Goal: Obtain resource: Download file/media

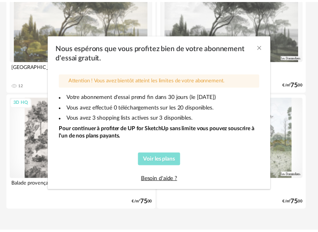
scroll to position [188, 0]
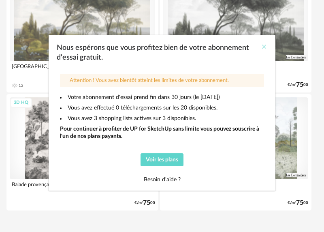
click at [264, 46] on icon "Close" at bounding box center [264, 46] width 6 height 6
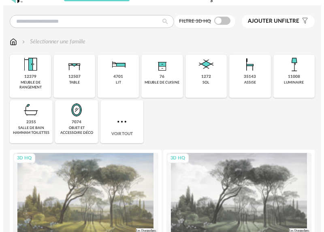
scroll to position [0, 0]
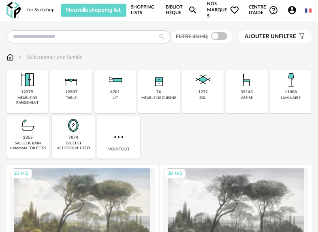
click at [210, 9] on span "Nos marques Heart Outline icon" at bounding box center [223, 10] width 32 height 18
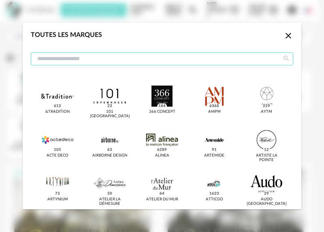
click at [183, 62] on input "dialog" at bounding box center [162, 58] width 262 height 13
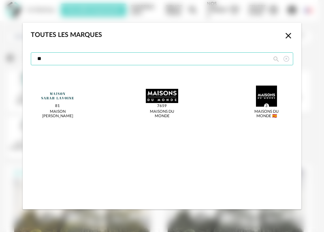
type input "*"
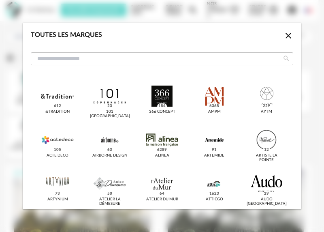
click at [284, 36] on icon "Close icon" at bounding box center [288, 36] width 10 height 10
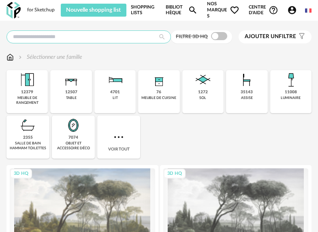
click at [50, 38] on input "text" at bounding box center [88, 36] width 164 height 13
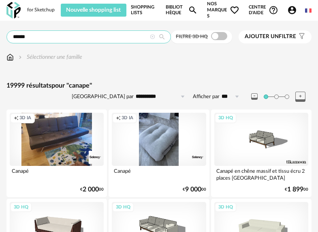
click at [81, 41] on input "******" at bounding box center [88, 36] width 164 height 13
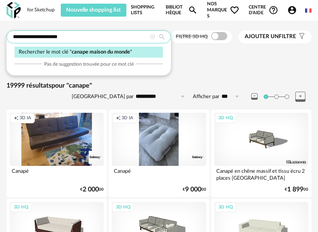
type input "**********"
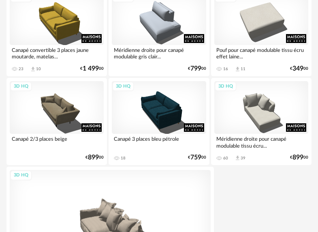
scroll to position [3013, 0]
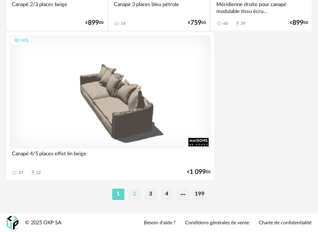
click at [136, 194] on li "2" at bounding box center [134, 193] width 12 height 11
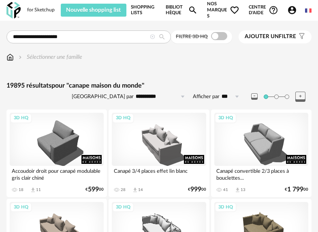
click at [289, 39] on span "Ajouter un filtre" at bounding box center [270, 36] width 51 height 7
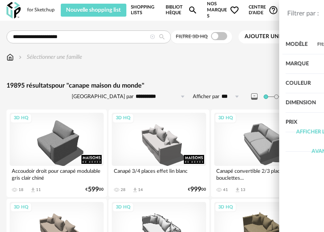
click at [308, 12] on icon "close drawer" at bounding box center [312, 13] width 8 height 8
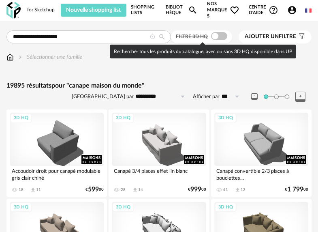
click at [225, 36] on span at bounding box center [219, 36] width 16 height 8
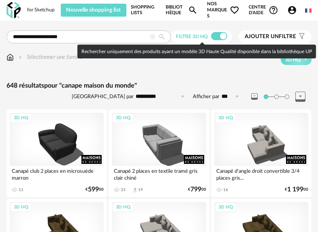
click at [210, 37] on label "Filtre 3D HQ" at bounding box center [202, 36] width 53 height 6
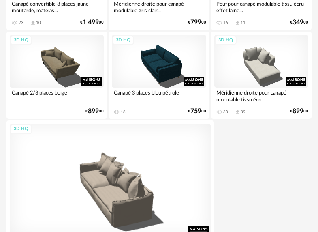
scroll to position [3001, 0]
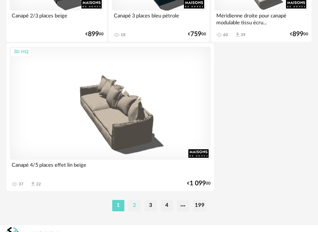
click at [135, 210] on li "2" at bounding box center [134, 205] width 12 height 11
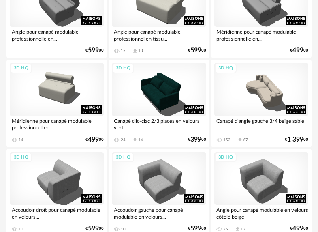
scroll to position [2302, 0]
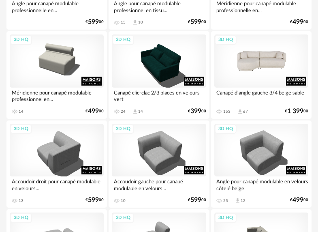
click at [275, 69] on div "3D HQ" at bounding box center [261, 60] width 94 height 53
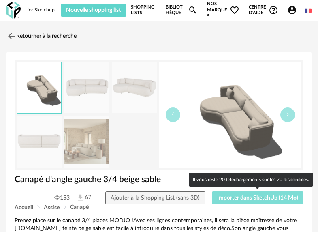
click at [243, 200] on span "Importer dans SketchUp (14 Mo)" at bounding box center [257, 198] width 81 height 6
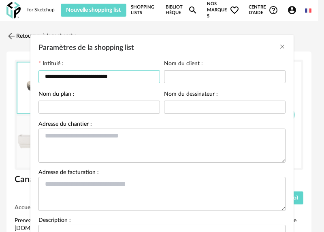
click at [126, 76] on input "**********" at bounding box center [98, 76] width 121 height 13
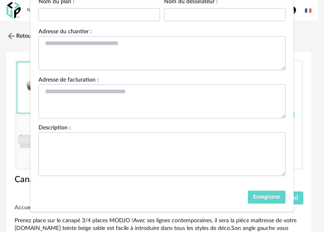
scroll to position [96, 0]
type input "**********"
click at [268, 196] on span "Enregistrer" at bounding box center [266, 197] width 27 height 6
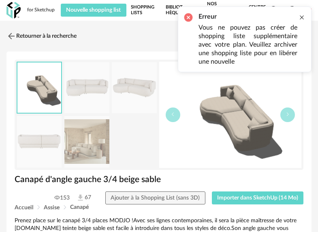
click at [300, 19] on div at bounding box center [301, 17] width 6 height 6
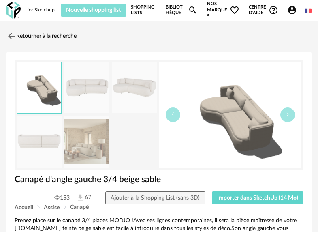
click at [96, 13] on span "Nouvelle shopping list" at bounding box center [93, 10] width 55 height 6
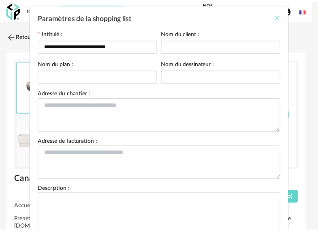
scroll to position [30, 0]
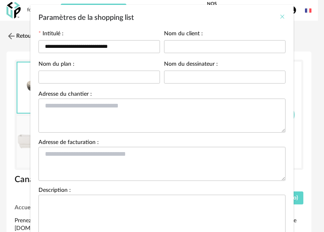
click at [279, 17] on icon "Close" at bounding box center [282, 16] width 6 height 6
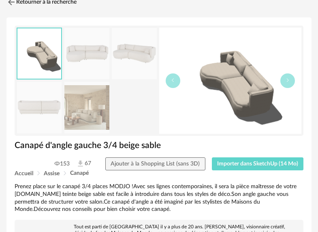
scroll to position [30, 0]
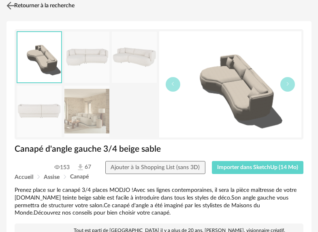
click at [51, 4] on link "Retourner à la recherche" at bounding box center [39, 6] width 70 height 18
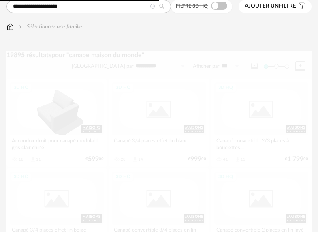
scroll to position [2302, 0]
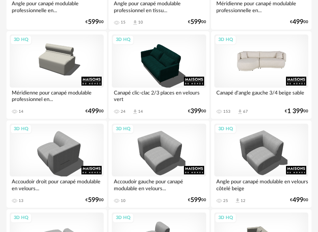
click at [272, 56] on div "3D HQ" at bounding box center [261, 60] width 94 height 53
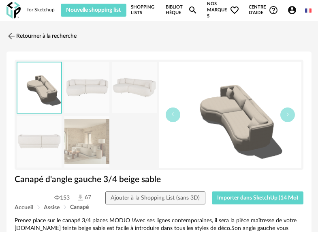
click at [142, 12] on link "Shopping Lists" at bounding box center [144, 10] width 26 height 18
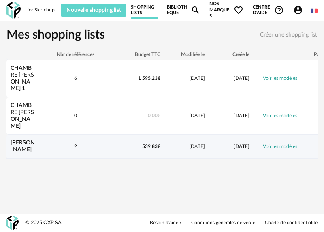
click at [174, 143] on div "25/04/2024" at bounding box center [186, 146] width 45 height 7
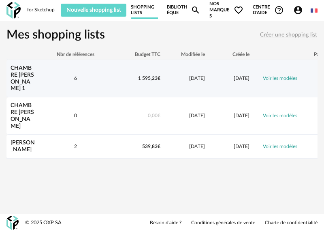
click at [72, 76] on div "6" at bounding box center [75, 78] width 73 height 7
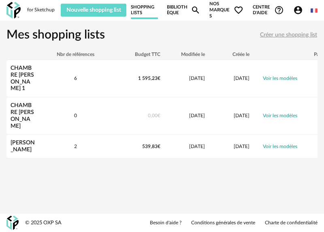
scroll to position [0, 53]
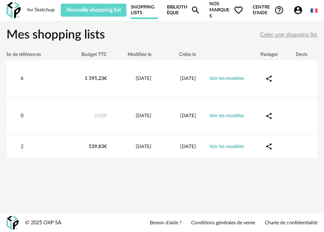
click at [300, 55] on div "Devis" at bounding box center [301, 54] width 32 height 6
click at [273, 57] on div "Partager" at bounding box center [269, 54] width 32 height 6
click at [272, 34] on span "Créer une shopping list" at bounding box center [288, 35] width 57 height 6
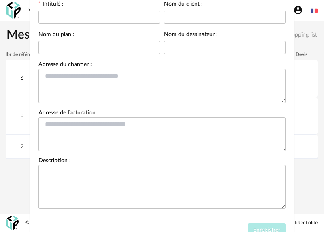
scroll to position [2, 0]
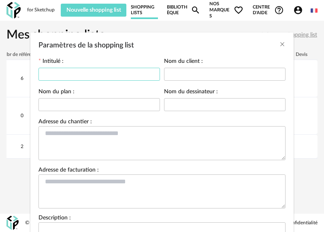
click at [119, 73] on input "Paramètres de la shopping list" at bounding box center [98, 74] width 121 height 13
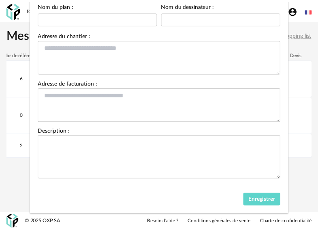
scroll to position [92, 0]
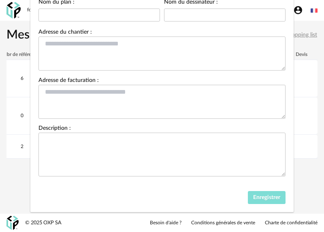
type input "**********"
click at [269, 200] on span "Enregistrer" at bounding box center [266, 197] width 27 height 6
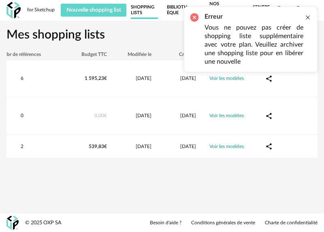
click at [308, 15] on div at bounding box center [307, 17] width 6 height 6
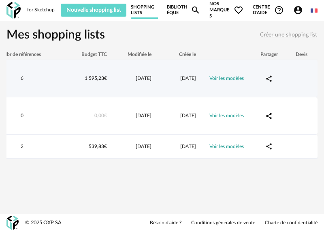
click at [122, 79] on div "13/06/2024" at bounding box center [133, 78] width 45 height 7
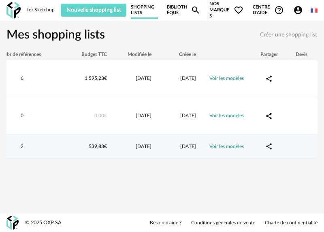
click at [180, 144] on span "25/04/2024" at bounding box center [188, 146] width 16 height 5
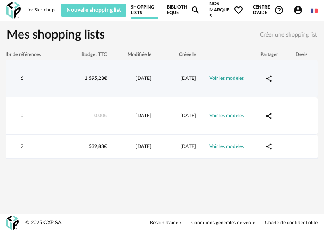
click at [180, 78] on span "07/06/2024" at bounding box center [188, 78] width 16 height 5
click at [227, 76] on link "Voir les modèles" at bounding box center [226, 78] width 34 height 5
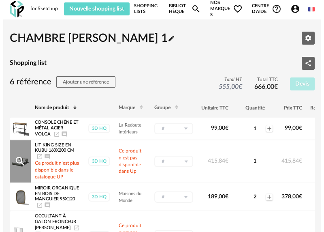
scroll to position [2, 0]
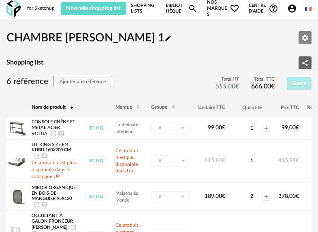
click at [308, 38] on icon "Editer les paramètres" at bounding box center [304, 37] width 7 height 7
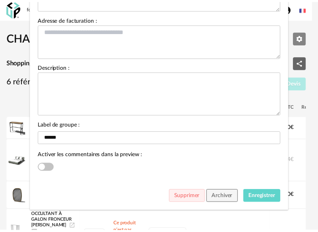
scroll to position [158, 0]
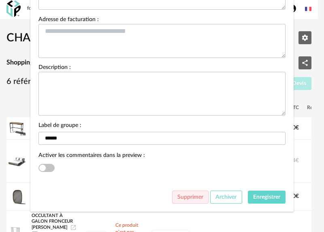
click at [231, 194] on span "Archiver" at bounding box center [225, 197] width 21 height 6
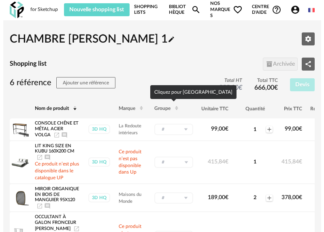
scroll to position [0, 0]
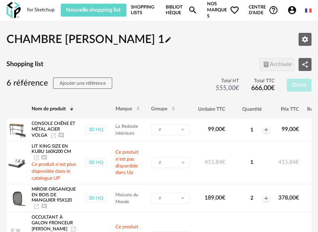
click at [139, 11] on link "Shopping Lists" at bounding box center [144, 10] width 26 height 18
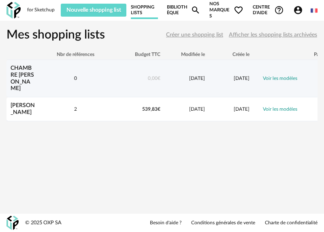
click at [189, 76] on span "16/05/2024" at bounding box center [197, 78] width 16 height 5
click at [287, 76] on link "Voir les modèles" at bounding box center [280, 78] width 34 height 5
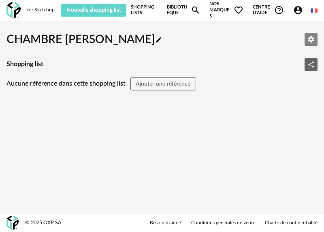
click at [306, 40] on button "Editer les paramètres" at bounding box center [310, 39] width 13 height 13
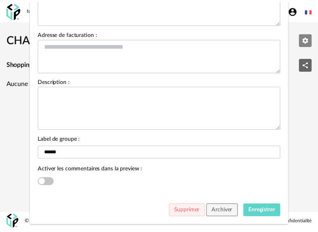
scroll to position [151, 0]
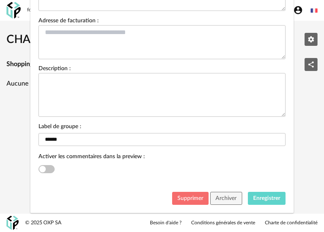
click at [191, 201] on span "Supprimer" at bounding box center [190, 198] width 26 height 6
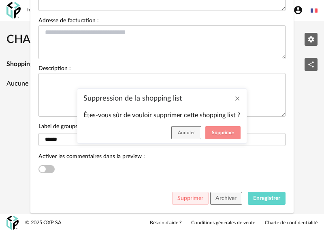
click at [221, 134] on span "Supprimer" at bounding box center [223, 132] width 22 height 5
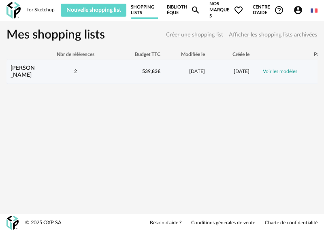
click at [273, 69] on link "Voir les modèles" at bounding box center [280, 71] width 34 height 5
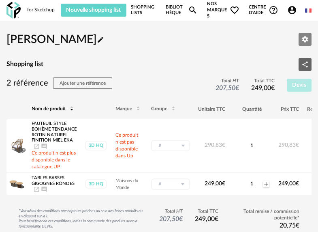
click at [304, 38] on icon "Editer les paramètres" at bounding box center [305, 39] width 6 height 6
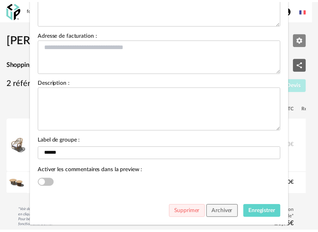
scroll to position [150, 0]
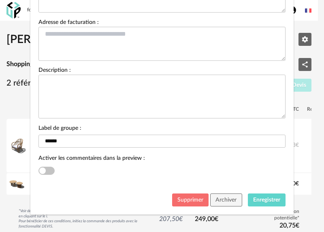
click at [197, 202] on span "Supprimer" at bounding box center [190, 200] width 26 height 6
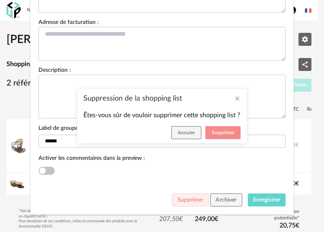
click at [228, 132] on span "Supprimer" at bounding box center [223, 132] width 22 height 5
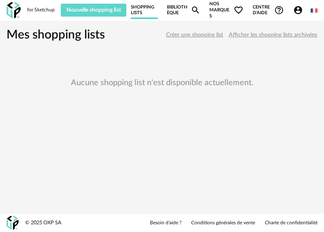
click at [242, 91] on h3 "Aucune shopping list n'est disponible actuellement." at bounding box center [161, 82] width 311 height 57
click at [179, 12] on link "Bibliothèque Magnify icon" at bounding box center [183, 10] width 33 height 18
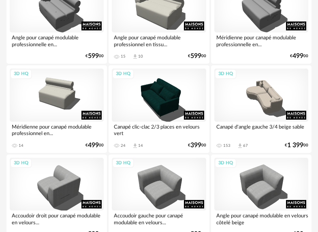
scroll to position [2222, 0]
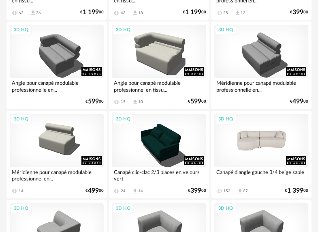
click at [268, 143] on div "3D HQ" at bounding box center [261, 140] width 94 height 53
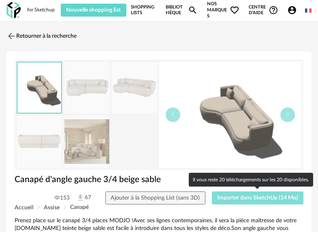
click at [257, 201] on button "Importer dans SketchUp (14 Mo)" at bounding box center [258, 197] width 92 height 13
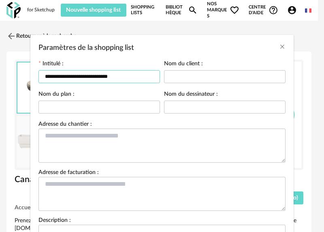
click at [139, 77] on input "**********" at bounding box center [98, 76] width 121 height 13
type input "**********"
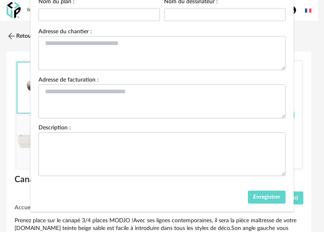
scroll to position [96, 0]
click at [268, 195] on span "Enregistrer" at bounding box center [266, 197] width 27 height 6
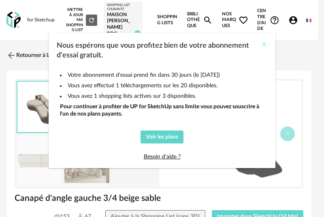
click at [266, 45] on icon "Close" at bounding box center [264, 44] width 6 height 6
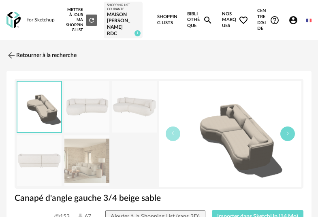
click at [290, 134] on button "button" at bounding box center [287, 134] width 15 height 15
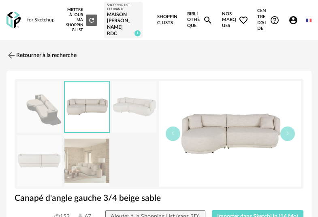
click at [239, 144] on img at bounding box center [230, 134] width 143 height 106
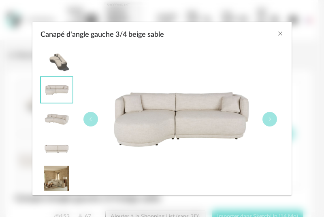
click at [60, 149] on img "Canapé d'angle gauche 3/4 beige sable" at bounding box center [57, 149] width 32 height 26
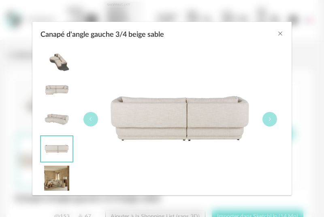
click at [62, 184] on img "Canapé d'angle gauche 3/4 beige sable" at bounding box center [57, 179] width 32 height 26
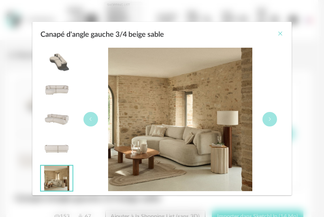
click at [279, 34] on icon "Close" at bounding box center [280, 33] width 6 height 6
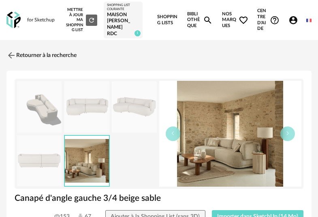
click at [235, 143] on img at bounding box center [230, 134] width 143 height 106
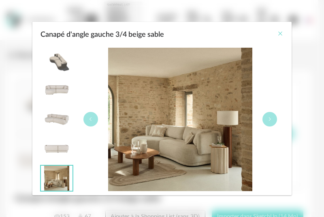
click at [280, 34] on icon "Close" at bounding box center [280, 33] width 6 height 6
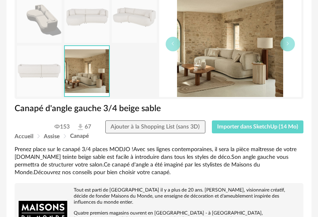
scroll to position [92, 0]
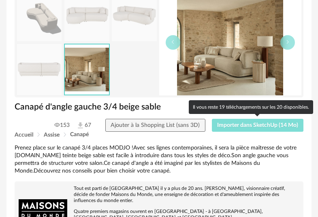
click at [268, 125] on span "Importer dans SketchUp (14 Mo)" at bounding box center [257, 126] width 81 height 6
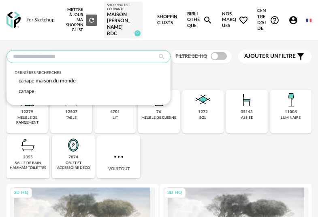
click at [145, 57] on input "text" at bounding box center [88, 56] width 164 height 13
click at [62, 83] on span "canape maison du monde" at bounding box center [47, 81] width 57 height 5
type input "**********"
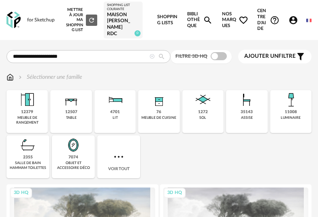
click at [163, 57] on icon at bounding box center [162, 56] width 14 height 7
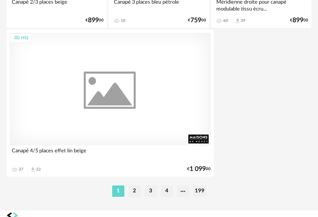
scroll to position [3047, 0]
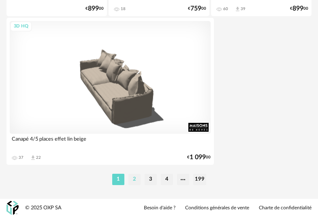
click at [132, 181] on li "2" at bounding box center [134, 179] width 12 height 11
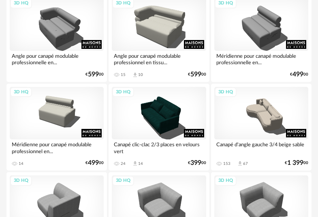
scroll to position [2273, 0]
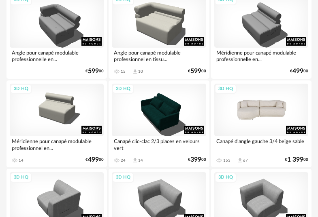
click at [270, 111] on div "3D HQ" at bounding box center [261, 110] width 94 height 53
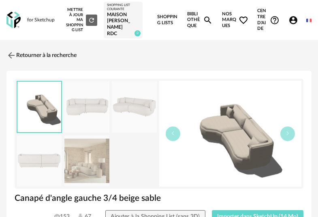
click at [92, 162] on img at bounding box center [86, 161] width 45 height 51
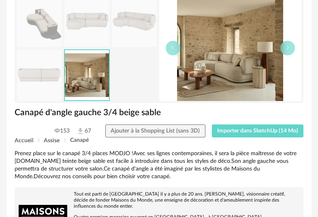
scroll to position [80, 0]
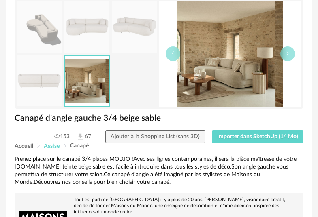
click at [51, 145] on span "Assise" at bounding box center [52, 147] width 16 height 6
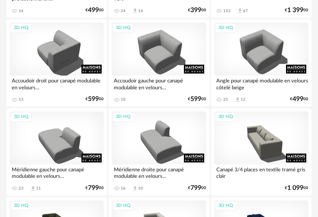
scroll to position [2313, 0]
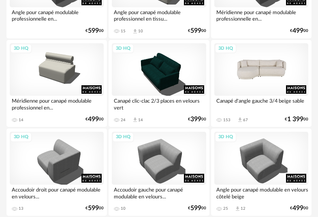
click at [258, 81] on div "3D HQ" at bounding box center [261, 69] width 94 height 53
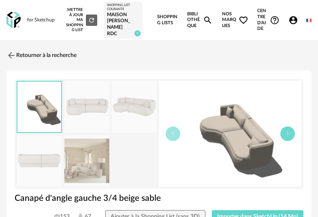
click at [289, 134] on icon "button" at bounding box center [287, 133] width 5 height 5
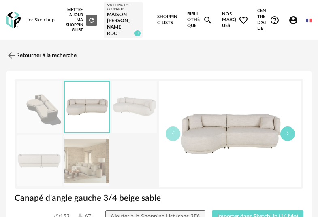
click at [289, 134] on icon "button" at bounding box center [287, 133] width 5 height 5
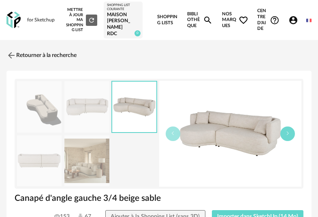
click at [289, 134] on icon "button" at bounding box center [287, 133] width 5 height 5
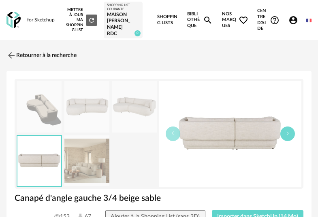
click at [289, 134] on icon "button" at bounding box center [287, 133] width 5 height 5
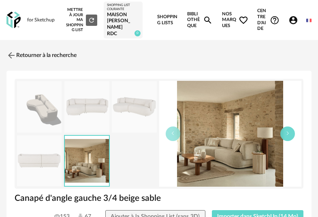
click at [289, 134] on icon "button" at bounding box center [287, 133] width 5 height 5
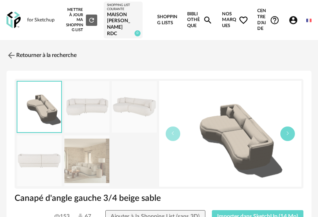
click at [287, 133] on icon "button" at bounding box center [287, 133] width 5 height 5
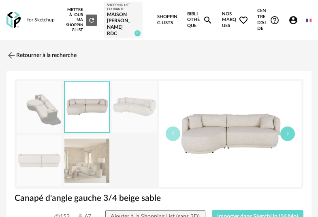
click at [287, 133] on icon "button" at bounding box center [287, 133] width 5 height 5
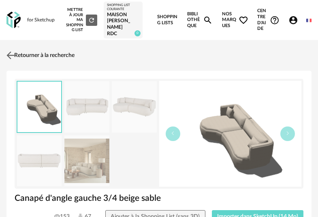
click at [9, 52] on img at bounding box center [11, 56] width 12 height 12
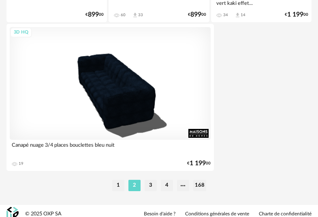
scroll to position [3037, 0]
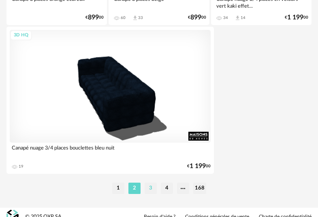
click at [150, 189] on li "3" at bounding box center [151, 188] width 12 height 11
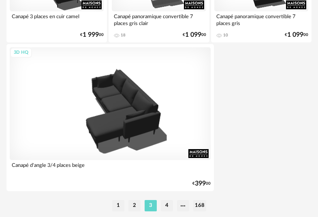
scroll to position [3047, 0]
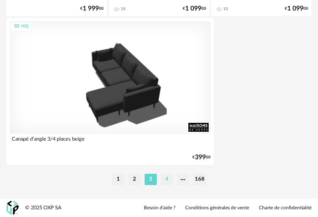
click at [169, 183] on li "4" at bounding box center [167, 179] width 12 height 11
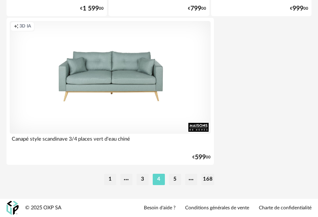
scroll to position [3026, 0]
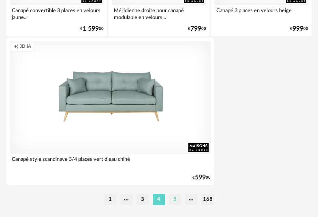
click at [176, 204] on li "5" at bounding box center [175, 199] width 12 height 11
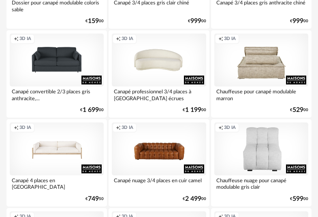
scroll to position [280, 0]
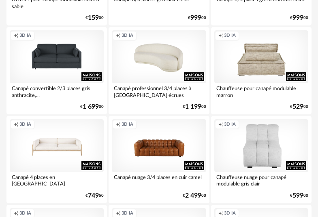
click at [170, 62] on div "Creation icon 3D IA" at bounding box center [159, 56] width 94 height 53
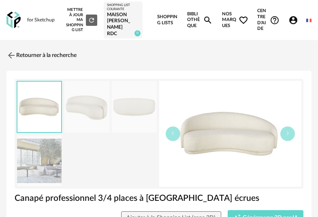
click at [53, 154] on img at bounding box center [39, 161] width 45 height 51
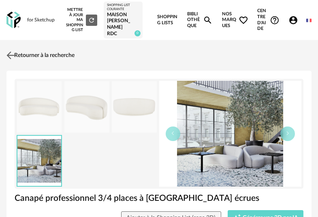
click at [17, 53] on link "Retourner à la recherche" at bounding box center [39, 56] width 70 height 18
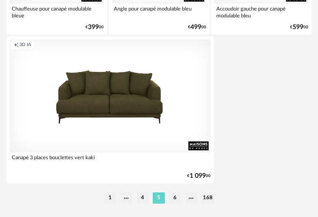
scroll to position [3047, 0]
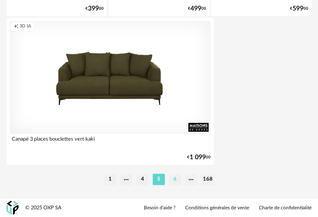
click at [170, 182] on li "6" at bounding box center [175, 179] width 12 height 11
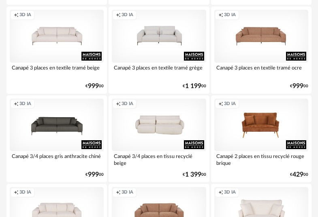
scroll to position [1782, 0]
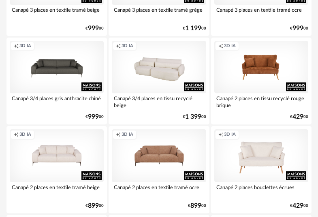
click at [178, 73] on div "Creation icon 3D IA" at bounding box center [159, 67] width 94 height 53
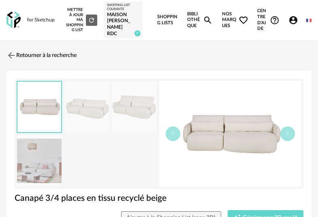
click at [40, 161] on img at bounding box center [39, 161] width 45 height 51
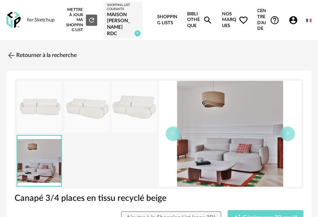
click at [144, 110] on img at bounding box center [134, 106] width 45 height 51
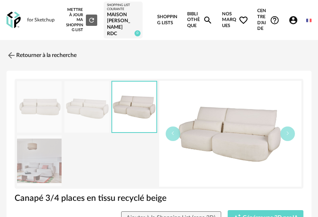
click at [89, 109] on img at bounding box center [86, 106] width 45 height 51
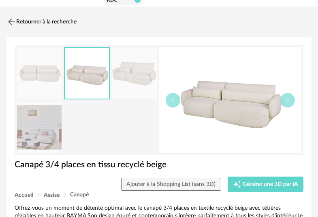
scroll to position [32, 0]
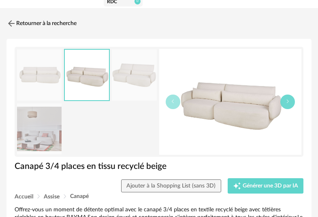
click at [287, 99] on button "button" at bounding box center [287, 102] width 15 height 15
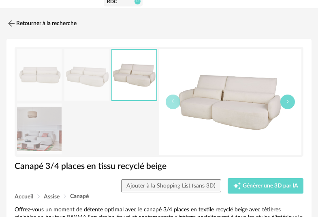
click at [287, 99] on button "button" at bounding box center [287, 102] width 15 height 15
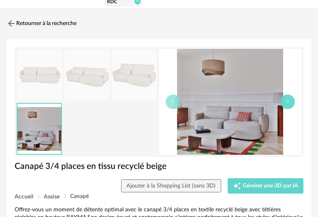
click at [287, 99] on button "button" at bounding box center [287, 102] width 15 height 15
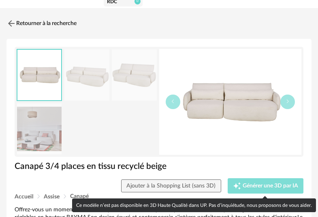
click at [269, 186] on span "Générer une 3D par IA" at bounding box center [270, 186] width 55 height 6
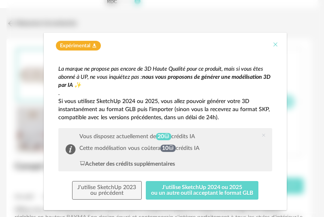
click at [272, 43] on icon "Close" at bounding box center [275, 44] width 6 height 6
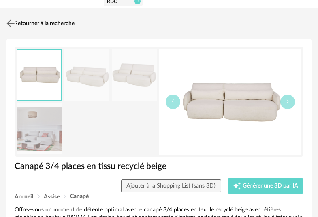
click at [26, 20] on link "Retourner à la recherche" at bounding box center [39, 24] width 70 height 18
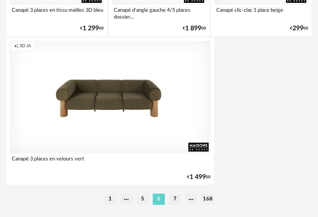
scroll to position [3047, 0]
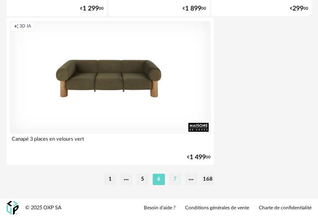
click at [172, 177] on li "7" at bounding box center [175, 179] width 12 height 11
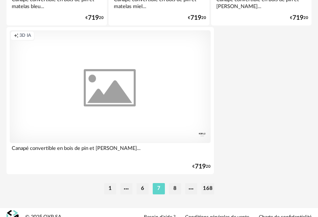
scroll to position [3047, 0]
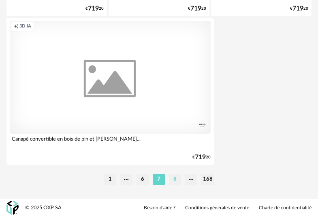
click at [178, 184] on li "8" at bounding box center [175, 179] width 12 height 11
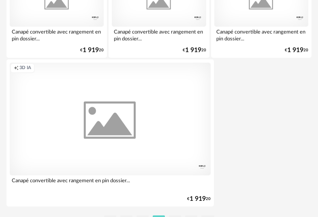
scroll to position [3047, 0]
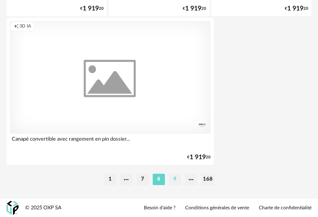
click at [175, 177] on li "9" at bounding box center [175, 179] width 12 height 11
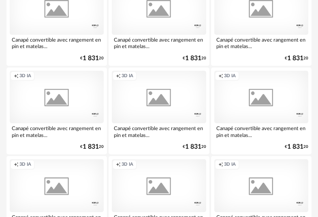
scroll to position [3047, 0]
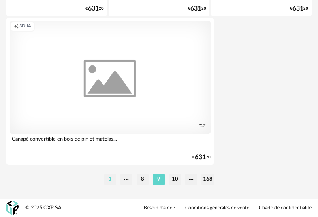
click at [112, 179] on li "1" at bounding box center [110, 179] width 12 height 11
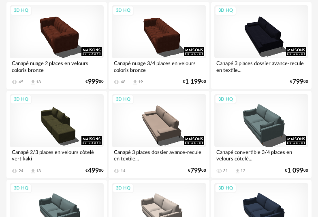
scroll to position [299, 0]
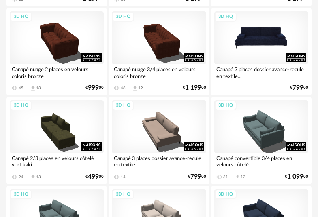
click at [262, 45] on div "3D HQ" at bounding box center [261, 37] width 94 height 53
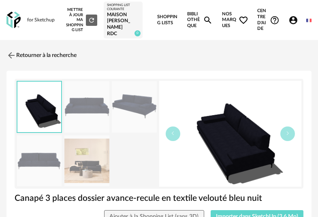
click at [94, 166] on img at bounding box center [86, 161] width 45 height 51
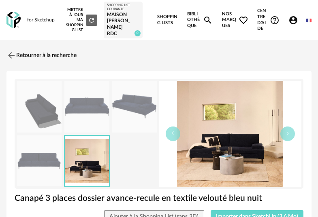
click at [98, 111] on img at bounding box center [86, 106] width 45 height 51
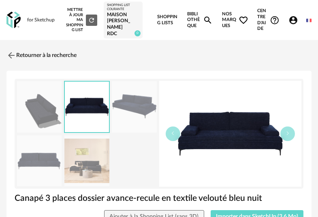
click at [136, 103] on img at bounding box center [134, 106] width 45 height 51
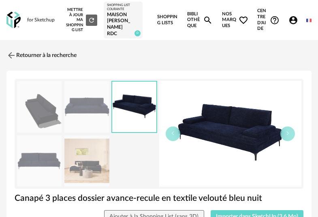
click at [51, 168] on img at bounding box center [39, 161] width 45 height 51
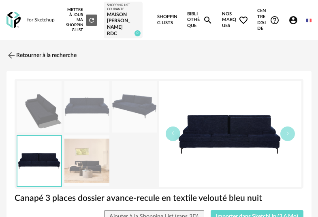
click at [89, 165] on img at bounding box center [86, 161] width 45 height 51
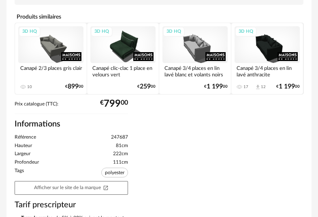
scroll to position [359, 0]
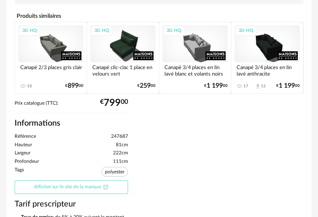
click at [94, 181] on link "Afficher sur le site de la marque Open In New icon" at bounding box center [71, 188] width 113 height 14
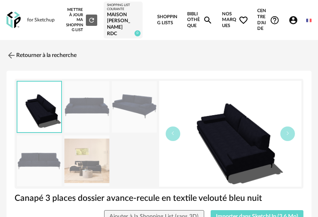
click at [191, 13] on link "Bibliothèque Magnify icon" at bounding box center [200, 20] width 26 height 40
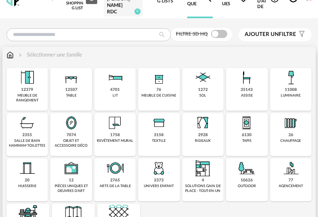
scroll to position [19, 0]
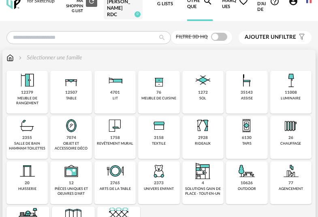
click at [39, 105] on div "meuble de rangement" at bounding box center [27, 100] width 36 height 9
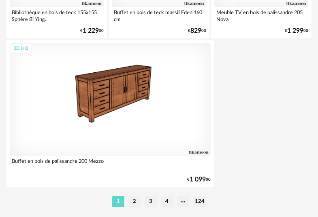
scroll to position [3027, 0]
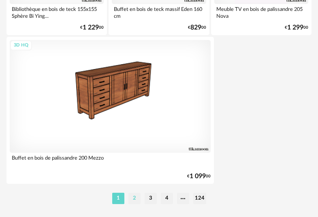
click at [137, 202] on li "2" at bounding box center [134, 198] width 12 height 11
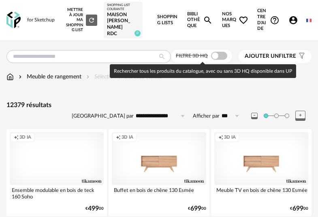
click at [224, 56] on span at bounding box center [219, 56] width 16 height 8
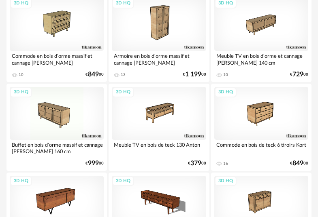
scroll to position [2480, 0]
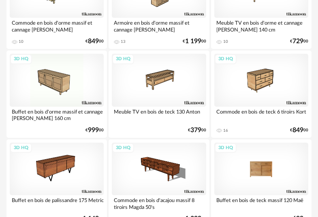
click at [275, 171] on div "3D HQ" at bounding box center [261, 169] width 94 height 53
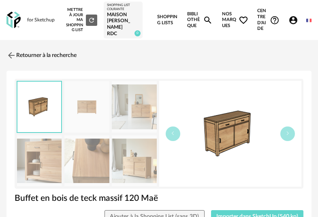
click at [143, 166] on img at bounding box center [134, 161] width 45 height 51
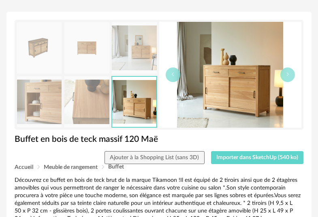
scroll to position [68, 0]
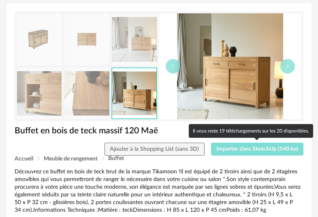
click at [279, 152] on span "Importer dans SketchUp (540 ko)" at bounding box center [257, 150] width 82 height 6
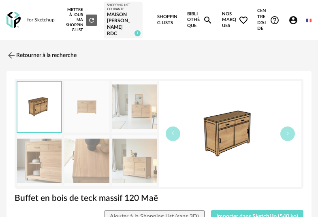
click at [141, 165] on img at bounding box center [134, 161] width 45 height 51
click at [20, 53] on link "Retourner à la recherche" at bounding box center [39, 56] width 70 height 18
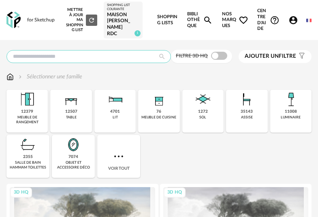
click at [69, 60] on input "text" at bounding box center [88, 56] width 164 height 13
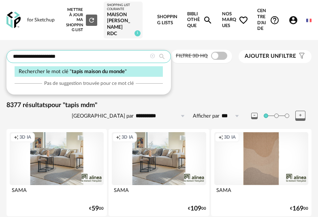
type input "**********"
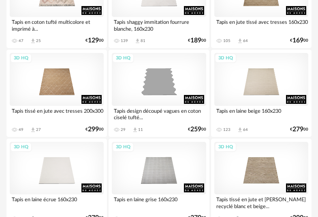
scroll to position [349, 0]
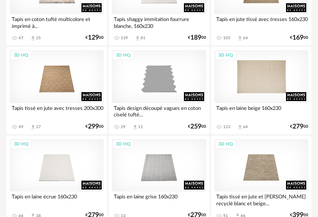
click at [266, 85] on div "3D HQ" at bounding box center [261, 76] width 94 height 53
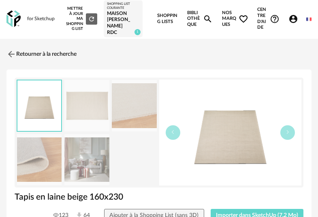
scroll to position [2, 0]
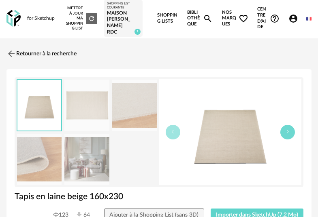
click at [286, 134] on icon "button" at bounding box center [287, 132] width 5 height 5
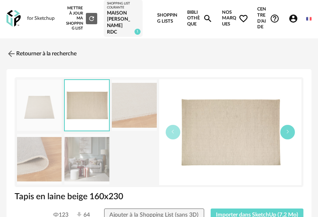
click at [286, 134] on icon "button" at bounding box center [287, 132] width 5 height 5
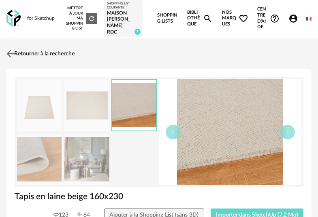
click at [18, 54] on link "Retourner à la recherche" at bounding box center [39, 54] width 70 height 18
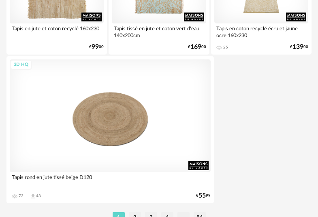
scroll to position [3011, 0]
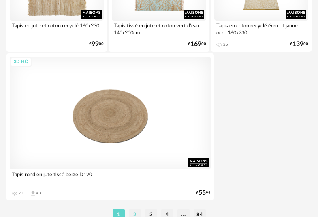
click at [135, 213] on li "2" at bounding box center [135, 215] width 12 height 11
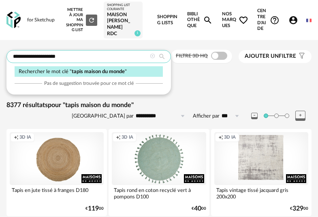
click at [83, 57] on input "**********" at bounding box center [88, 56] width 164 height 13
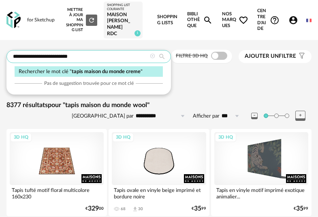
type input "**********"
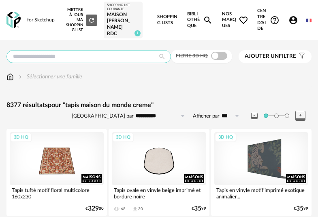
type input "**********"
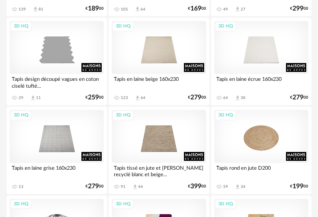
scroll to position [1093, 0]
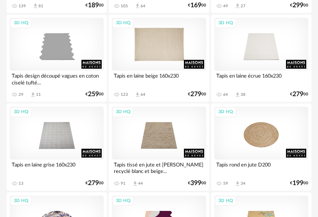
click at [171, 60] on div "3D HQ" at bounding box center [159, 44] width 94 height 53
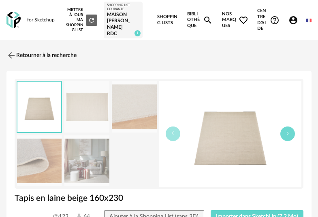
click at [287, 135] on icon "button" at bounding box center [287, 133] width 5 height 5
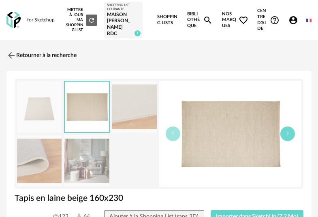
click at [287, 135] on icon "button" at bounding box center [287, 133] width 5 height 5
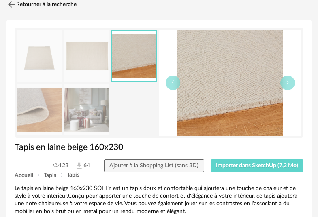
scroll to position [63, 0]
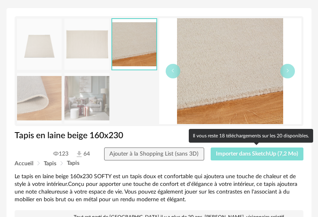
click at [273, 156] on span "Importer dans SketchUp (7,2 Mo)" at bounding box center [257, 154] width 82 height 6
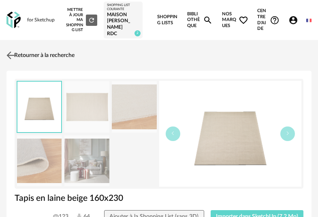
click at [16, 56] on img at bounding box center [11, 56] width 12 height 12
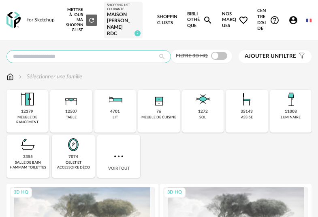
click at [57, 60] on input "text" at bounding box center [88, 56] width 164 height 13
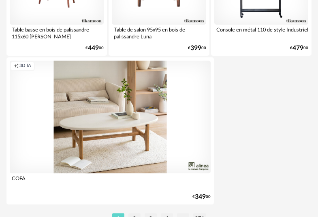
scroll to position [3047, 0]
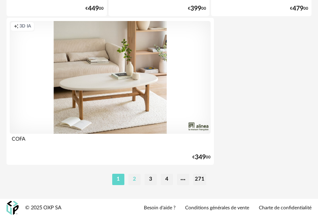
click at [133, 180] on li "2" at bounding box center [134, 179] width 12 height 11
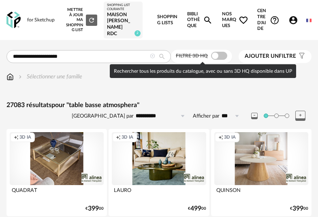
click at [226, 56] on span at bounding box center [219, 56] width 16 height 8
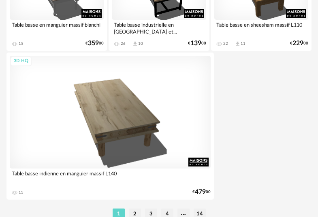
scroll to position [3045, 0]
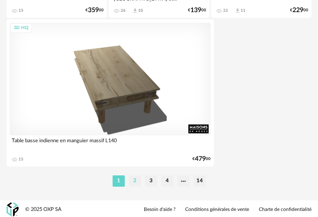
click at [132, 186] on li "2" at bounding box center [135, 181] width 12 height 11
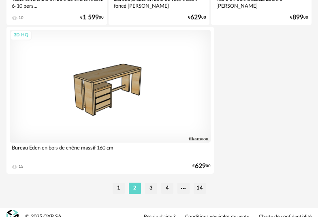
scroll to position [3047, 0]
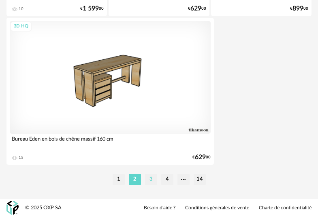
click at [147, 177] on li "3" at bounding box center [151, 179] width 12 height 11
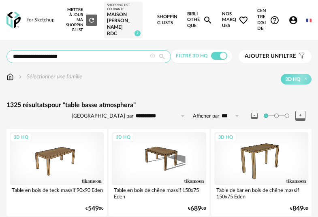
click at [95, 59] on input "**********" at bounding box center [88, 56] width 164 height 13
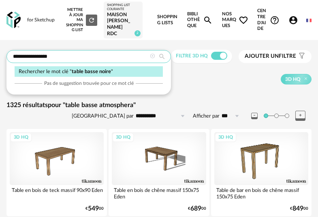
type input "**********"
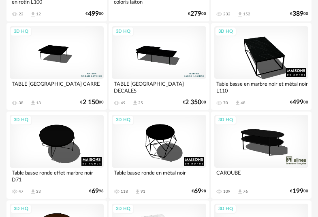
scroll to position [186, 0]
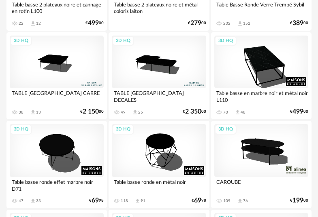
click at [260, 142] on div "3D HQ" at bounding box center [261, 150] width 94 height 53
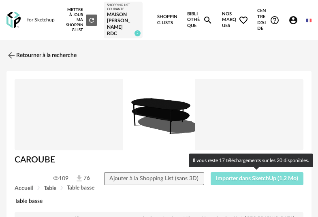
click at [237, 181] on span "Importer dans SketchUp (1,2 Mo)" at bounding box center [257, 179] width 82 height 6
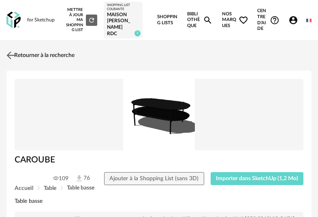
click at [59, 55] on link "Retourner à la recherche" at bounding box center [39, 56] width 70 height 18
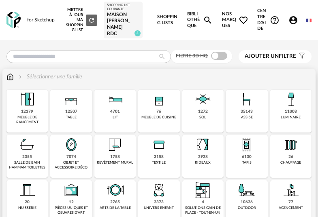
click at [75, 111] on div "12507" at bounding box center [71, 111] width 12 height 5
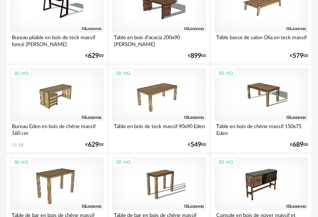
scroll to position [215, 0]
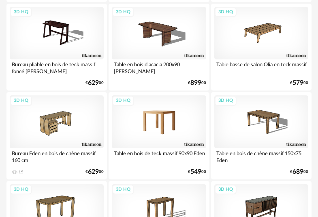
click at [179, 126] on div "3D HQ" at bounding box center [159, 122] width 94 height 53
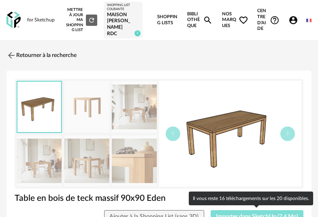
click at [265, 214] on span "Importer dans SketchUp (2,4 Mo)" at bounding box center [257, 217] width 82 height 6
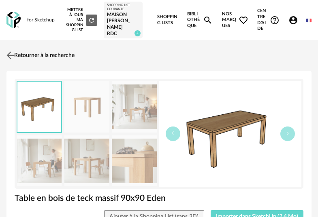
click at [42, 55] on link "Retourner à la recherche" at bounding box center [39, 56] width 70 height 18
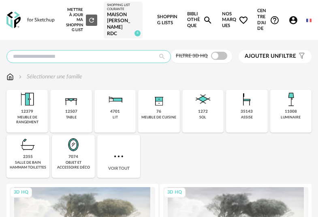
click at [73, 58] on input "text" at bounding box center [88, 56] width 164 height 13
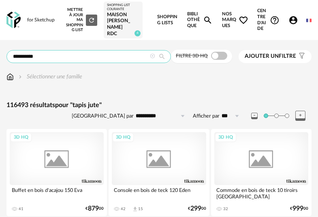
type input "**********"
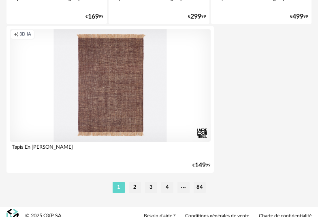
scroll to position [3035, 0]
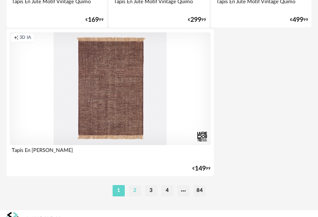
click at [134, 194] on li "2" at bounding box center [135, 190] width 12 height 11
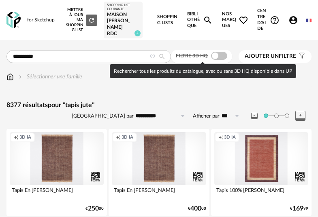
click at [226, 55] on span at bounding box center [219, 56] width 16 height 8
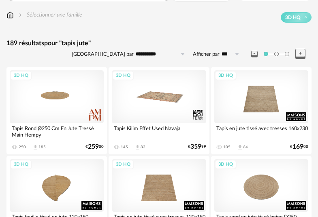
scroll to position [74, 0]
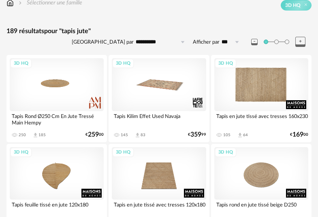
click at [270, 98] on div "3D HQ" at bounding box center [261, 84] width 94 height 53
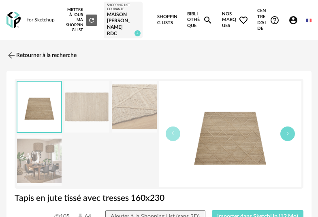
click at [289, 132] on icon "button" at bounding box center [287, 133] width 5 height 5
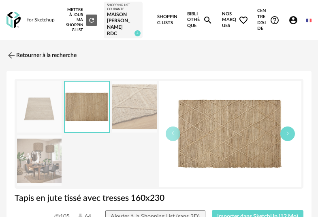
click at [289, 132] on icon "button" at bounding box center [287, 133] width 5 height 5
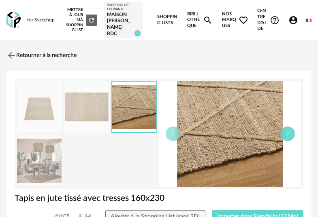
click at [289, 130] on button "button" at bounding box center [287, 134] width 15 height 15
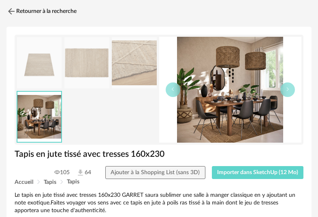
scroll to position [47, 0]
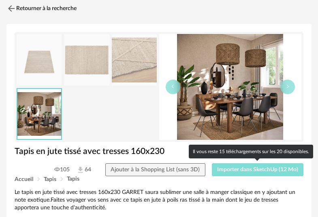
click at [281, 170] on span "Importer dans SketchUp (12 Mo)" at bounding box center [257, 170] width 81 height 6
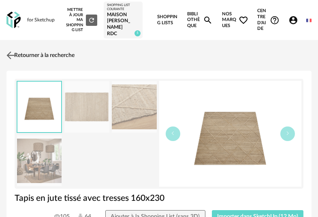
click at [42, 52] on link "Retourner à la recherche" at bounding box center [39, 56] width 70 height 18
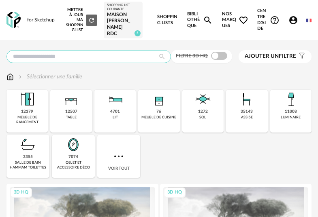
click at [100, 52] on input "text" at bounding box center [88, 56] width 164 height 13
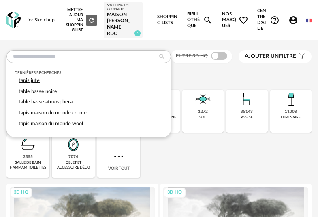
click at [35, 80] on span "tapis jute" at bounding box center [29, 80] width 21 height 5
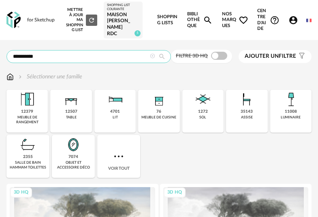
click at [57, 56] on input "**********" at bounding box center [88, 56] width 164 height 13
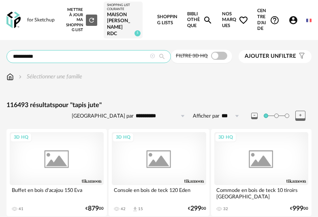
type input "**********"
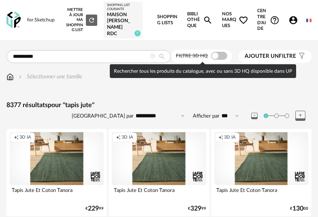
click at [226, 57] on span at bounding box center [219, 56] width 16 height 8
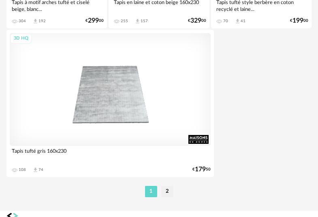
scroll to position [3047, 0]
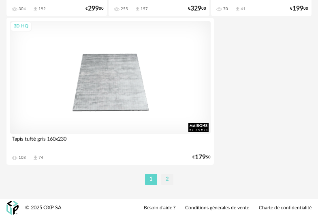
click at [167, 183] on li "2" at bounding box center [167, 179] width 12 height 11
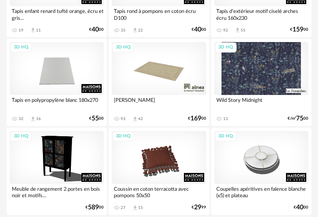
scroll to position [1357, 0]
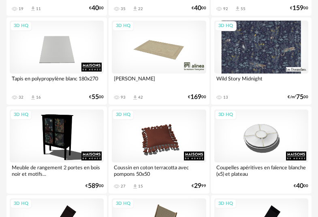
click at [171, 55] on div "3D HQ" at bounding box center [159, 47] width 94 height 53
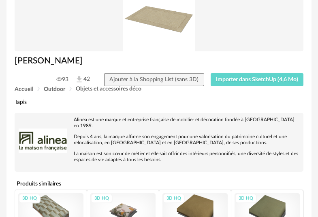
scroll to position [77, 0]
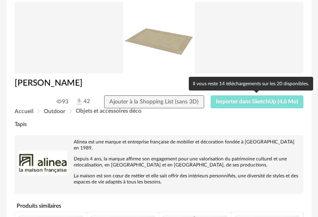
click at [236, 100] on span "Importer dans SketchUp (4,6 Mo)" at bounding box center [257, 102] width 82 height 6
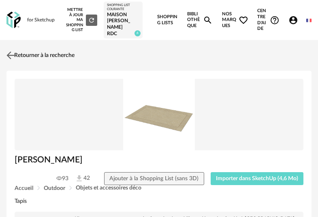
click at [43, 53] on link "Retourner à la recherche" at bounding box center [39, 56] width 70 height 18
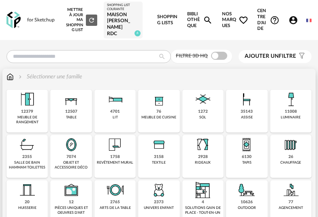
click at [247, 117] on div "assise" at bounding box center [247, 117] width 12 height 4
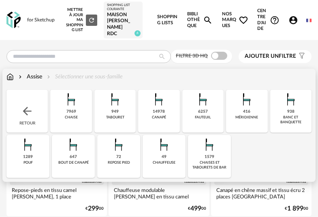
click at [80, 112] on div "7969 [GEOGRAPHIC_DATA]" at bounding box center [70, 111] width 41 height 43
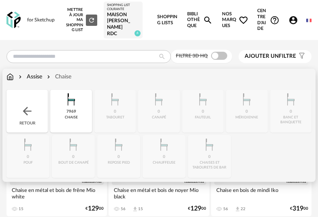
click at [76, 113] on div "7969 [GEOGRAPHIC_DATA]" at bounding box center [70, 111] width 41 height 43
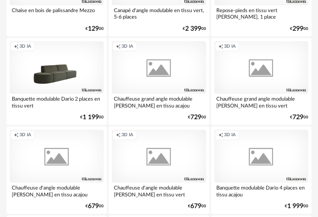
scroll to position [1251, 0]
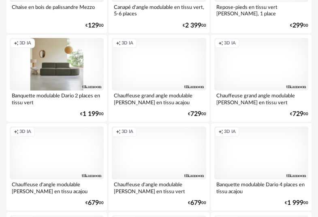
click at [75, 77] on div "Creation icon 3D IA" at bounding box center [57, 64] width 94 height 53
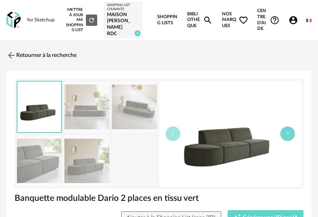
click at [289, 134] on icon "button" at bounding box center [287, 133] width 5 height 5
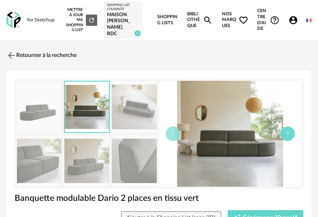
click at [288, 132] on icon "button" at bounding box center [287, 133] width 5 height 5
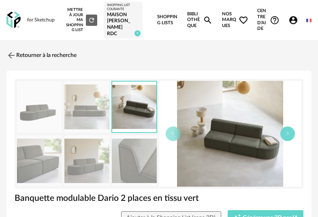
click at [289, 131] on button "button" at bounding box center [287, 134] width 15 height 15
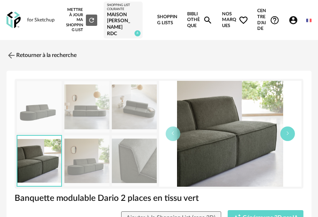
click at [289, 131] on button "button" at bounding box center [287, 134] width 15 height 15
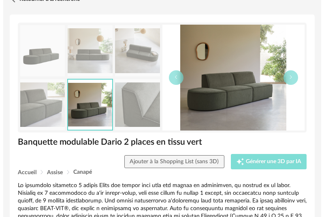
scroll to position [57, 0]
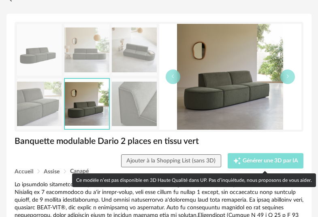
click at [278, 164] on span "Générer une 3D par IA" at bounding box center [270, 161] width 55 height 6
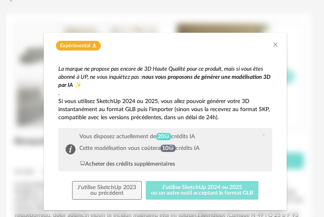
click at [200, 193] on button "J'utilise SketchUp 2024 ou 2025 ou un autre outil acceptant le format GLB" at bounding box center [202, 190] width 113 height 19
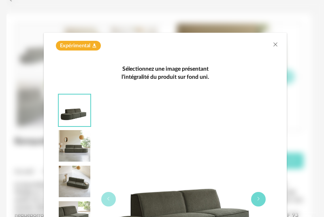
click at [251, 200] on button "dialog" at bounding box center [258, 199] width 15 height 15
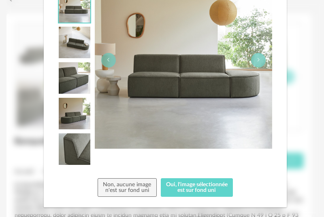
scroll to position [140, 0]
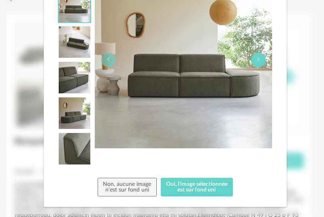
click at [256, 60] on icon "dialog" at bounding box center [258, 59] width 5 height 5
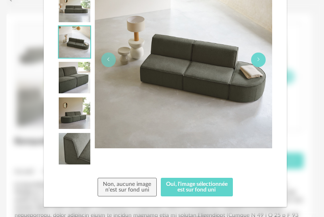
click at [256, 59] on icon "dialog" at bounding box center [258, 59] width 5 height 5
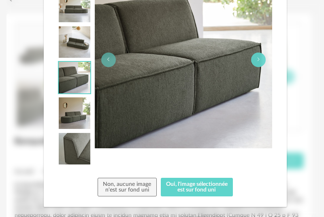
click at [256, 59] on icon "dialog" at bounding box center [258, 59] width 5 height 5
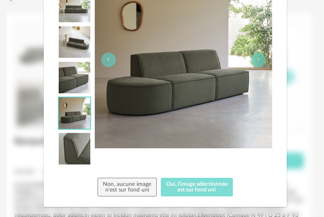
click at [202, 192] on button "Oui, l'image sélectionnée est sur fond uni" at bounding box center [197, 187] width 72 height 19
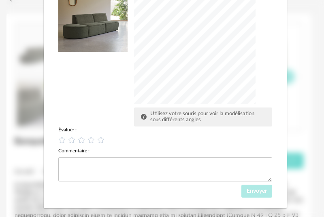
scroll to position [112, 0]
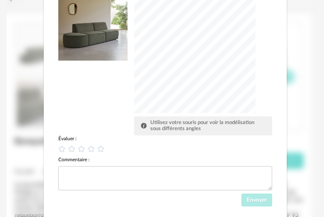
click at [206, 51] on div "dialog" at bounding box center [194, 52] width 121 height 121
click at [211, 52] on div "dialog" at bounding box center [194, 52] width 121 height 121
click at [99, 148] on icon "dialog" at bounding box center [101, 149] width 9 height 9
drag, startPoint x: 94, startPoint y: 36, endPoint x: 205, endPoint y: 64, distance: 114.4
click at [205, 64] on div "dialog" at bounding box center [194, 52] width 121 height 121
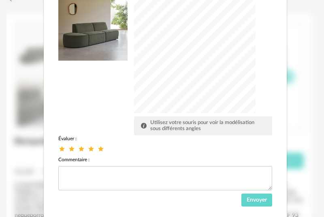
click at [211, 56] on div "dialog" at bounding box center [194, 52] width 121 height 121
click at [205, 54] on div "dialog" at bounding box center [194, 52] width 121 height 121
click at [210, 58] on div "dialog" at bounding box center [194, 52] width 121 height 121
click at [174, 47] on div "dialog" at bounding box center [194, 52] width 121 height 121
click at [100, 174] on textarea "dialog" at bounding box center [165, 178] width 214 height 24
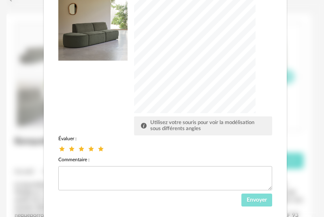
click at [256, 198] on span "Envoyer" at bounding box center [257, 201] width 20 height 6
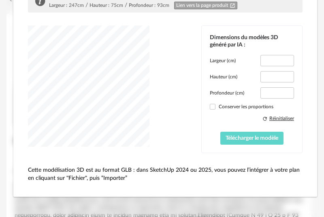
scroll to position [94, 0]
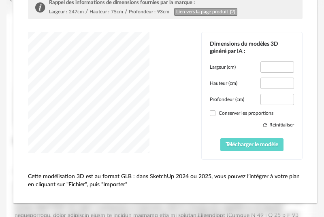
type input "*****"
type input "****"
click at [210, 115] on span "dialog" at bounding box center [213, 114] width 6 height 6
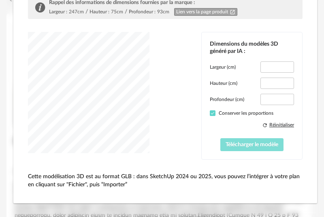
click at [261, 147] on span "Télécharger le modèle" at bounding box center [252, 145] width 53 height 6
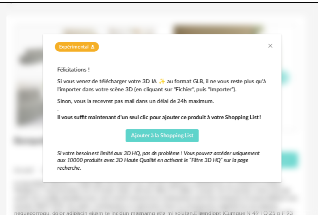
scroll to position [0, 0]
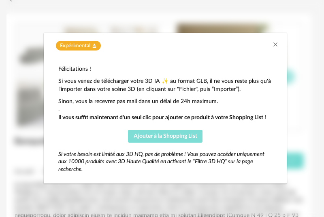
click at [181, 137] on span "Ajouter à la Shopping List" at bounding box center [166, 137] width 64 height 6
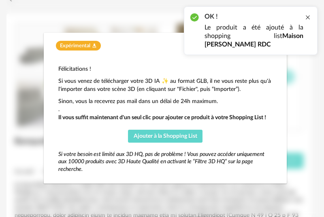
click at [309, 17] on div at bounding box center [307, 17] width 6 height 6
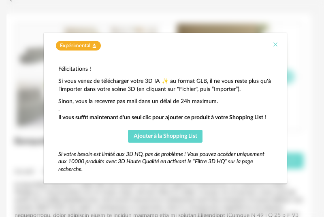
click at [277, 46] on icon "Close" at bounding box center [275, 44] width 6 height 6
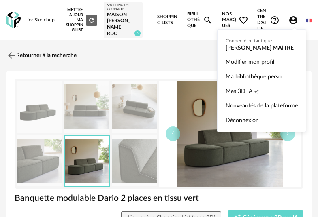
click at [292, 20] on icon "Account Circle icon" at bounding box center [293, 20] width 10 height 10
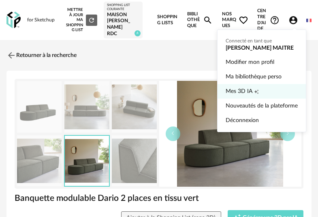
click at [247, 90] on span "Mes 3D IA" at bounding box center [239, 91] width 27 height 15
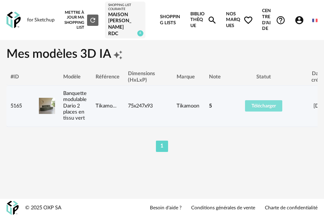
click at [262, 109] on span "Télécharger" at bounding box center [263, 106] width 24 height 5
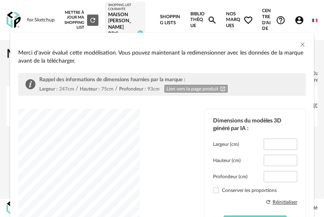
type input "*****"
type input "****"
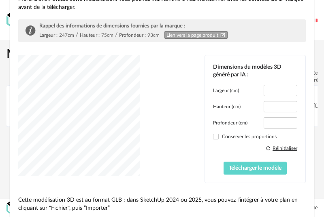
scroll to position [57, 0]
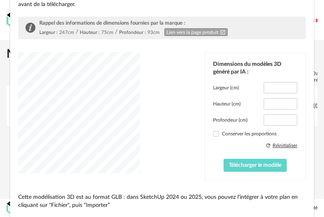
drag, startPoint x: 213, startPoint y: 135, endPoint x: 217, endPoint y: 139, distance: 6.0
click at [213, 135] on span "dialog" at bounding box center [216, 134] width 6 height 6
click at [251, 167] on span "Télécharger le modèle" at bounding box center [255, 166] width 53 height 6
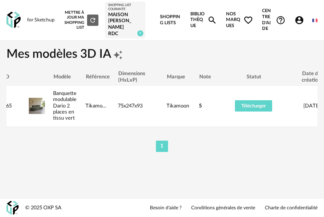
scroll to position [0, 17]
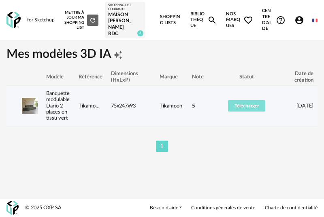
click at [253, 105] on span "Télécharger" at bounding box center [246, 106] width 24 height 5
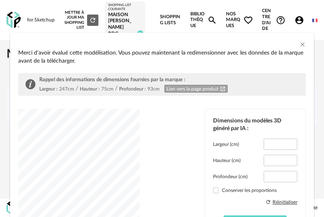
type input "*****"
type input "****"
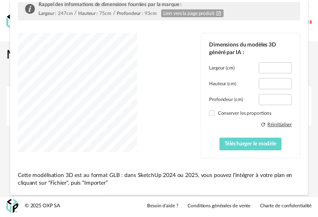
scroll to position [0, 0]
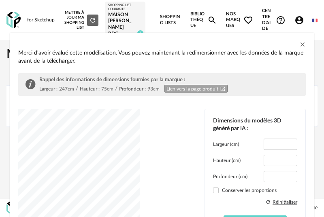
click at [297, 19] on div "Merci d'avoir évalué cette modélisation. Vous pouvez maintenant la redimensionn…" at bounding box center [162, 108] width 324 height 217
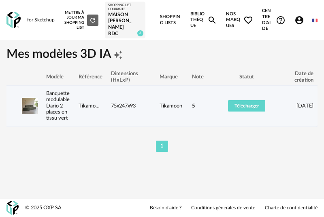
click at [25, 104] on img at bounding box center [30, 106] width 16 height 16
click at [53, 101] on link "Banquette modulable Dario 2 places en tissu vert" at bounding box center [57, 106] width 23 height 30
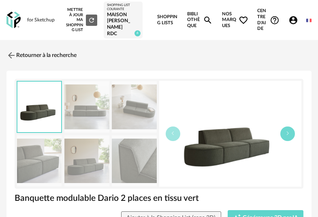
click at [287, 132] on icon "button" at bounding box center [287, 133] width 5 height 5
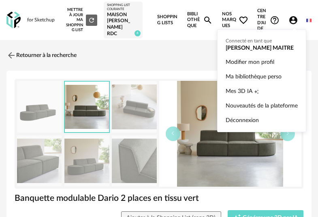
click at [294, 19] on icon "Account Circle icon" at bounding box center [293, 20] width 8 height 8
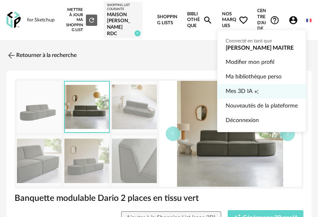
click at [255, 93] on icon "Creation icon" at bounding box center [256, 91] width 5 height 5
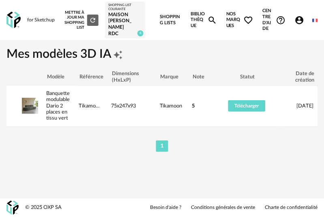
scroll to position [0, 17]
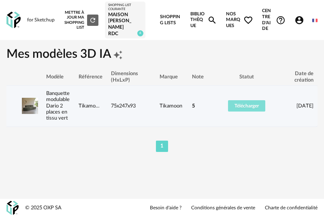
click at [254, 106] on span "Télécharger" at bounding box center [246, 106] width 24 height 5
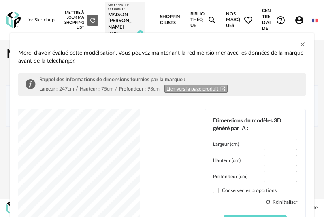
type input "*****"
type input "****"
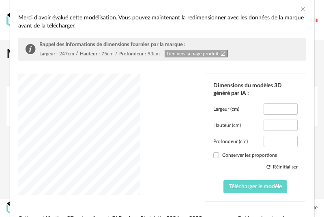
scroll to position [36, 0]
click at [213, 156] on span "dialog" at bounding box center [216, 155] width 6 height 6
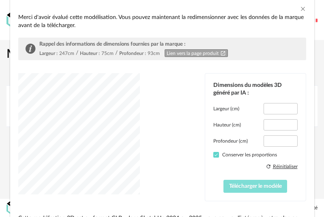
click at [254, 188] on span "Télécharger le modèle" at bounding box center [255, 187] width 53 height 6
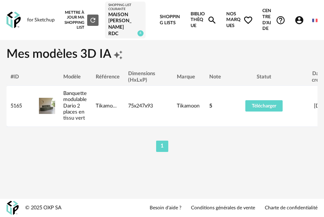
scroll to position [0, 17]
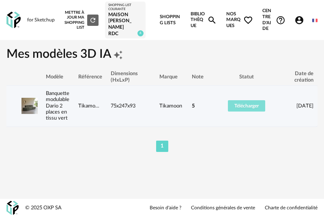
click at [253, 106] on span "Télécharger" at bounding box center [246, 106] width 24 height 5
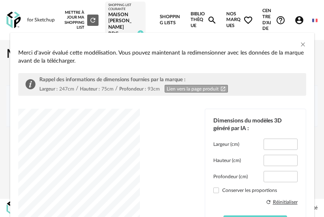
type input "*****"
type input "****"
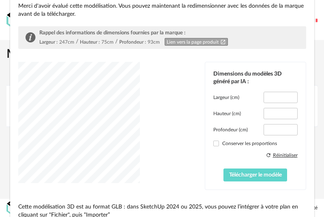
scroll to position [77, 0]
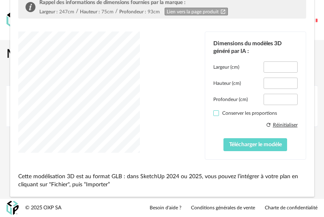
click at [213, 113] on span "dialog" at bounding box center [216, 114] width 6 height 6
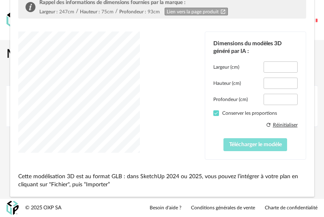
click at [251, 146] on span "Télécharger le modèle" at bounding box center [255, 145] width 53 height 6
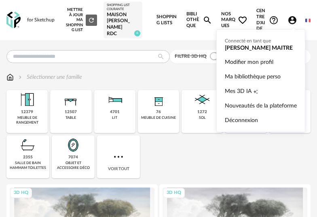
click at [289, 19] on icon "Account Circle icon" at bounding box center [293, 20] width 8 height 8
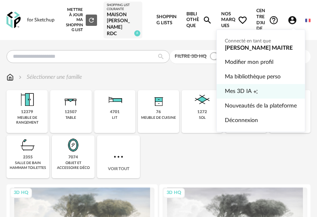
click at [238, 94] on span "Mes 3D IA" at bounding box center [238, 91] width 27 height 15
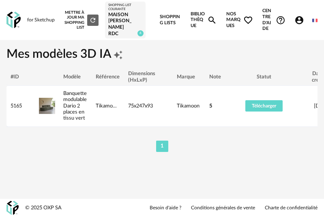
scroll to position [0, 17]
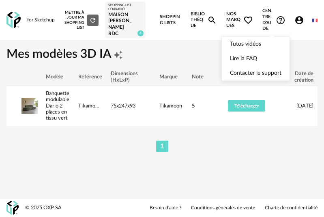
click at [276, 18] on icon "Help Circle Outline icon" at bounding box center [280, 20] width 10 height 10
click at [241, 41] on link "Tutos vidéos" at bounding box center [255, 44] width 51 height 15
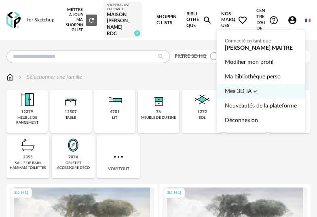
click at [243, 88] on span "Mes 3D IA" at bounding box center [238, 91] width 27 height 15
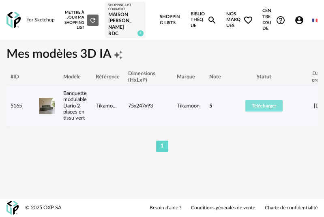
click at [265, 104] on span "Télécharger" at bounding box center [263, 106] width 24 height 5
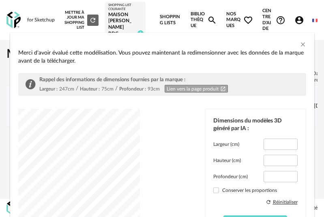
type input "*****"
type input "****"
click at [213, 191] on span "dialog" at bounding box center [216, 191] width 6 height 6
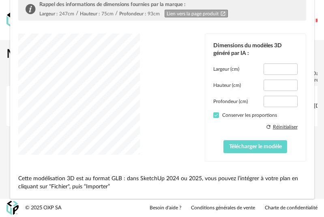
scroll to position [77, 0]
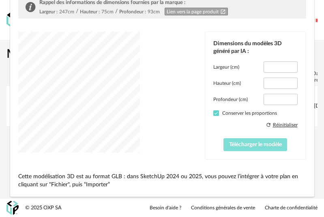
click at [245, 148] on span "Télécharger le modèle" at bounding box center [255, 145] width 53 height 6
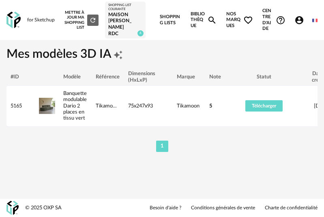
click at [160, 151] on li "1" at bounding box center [162, 146] width 12 height 11
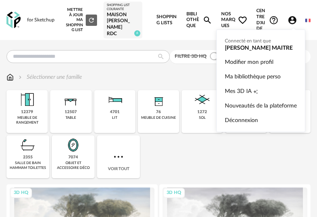
click at [292, 20] on icon "Account Circle icon" at bounding box center [293, 20] width 10 height 10
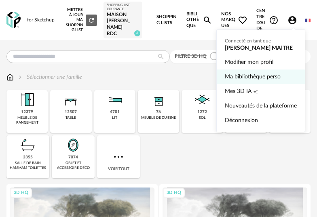
click at [272, 77] on link "Ma bibliothèque perso" at bounding box center [261, 77] width 72 height 15
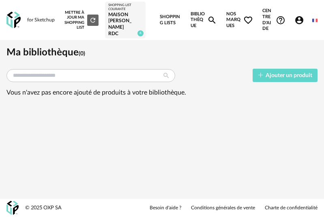
click at [160, 21] on link "Shopping Lists" at bounding box center [170, 20] width 21 height 40
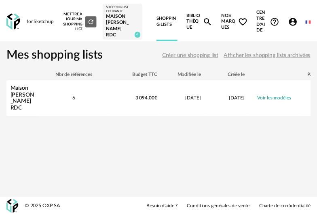
scroll to position [0, 48]
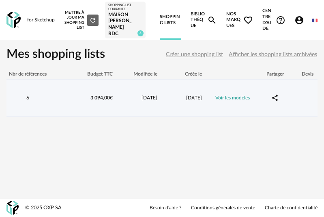
click at [237, 96] on link "Voir les modèles" at bounding box center [232, 98] width 34 height 5
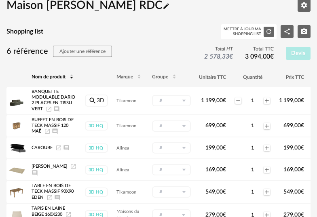
scroll to position [53, 0]
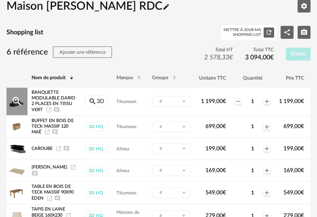
click at [23, 99] on icon "Magnify Plus Outline icon" at bounding box center [17, 102] width 12 height 12
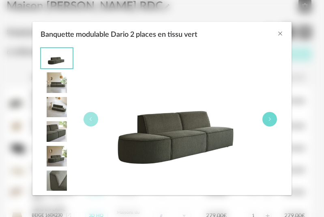
click at [270, 119] on icon "Banquette modulable Dario 2 places en tissu vert" at bounding box center [269, 119] width 5 height 5
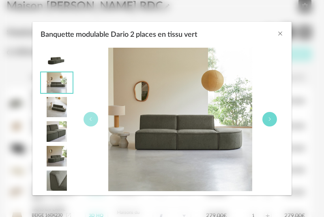
click at [270, 119] on icon "Banquette modulable Dario 2 places en tissu vert" at bounding box center [269, 119] width 5 height 5
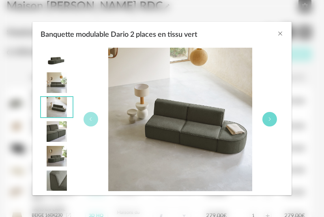
click at [270, 119] on icon "Banquette modulable Dario 2 places en tissu vert" at bounding box center [269, 119] width 5 height 5
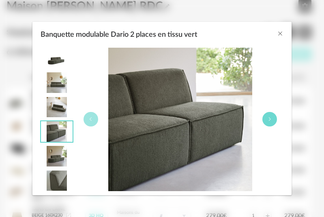
click at [270, 119] on icon "Banquette modulable Dario 2 places en tissu vert" at bounding box center [269, 119] width 5 height 5
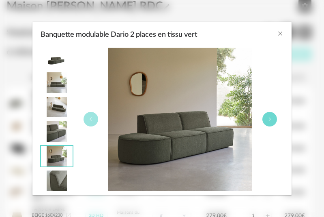
click at [270, 119] on icon "Banquette modulable Dario 2 places en tissu vert" at bounding box center [269, 119] width 5 height 5
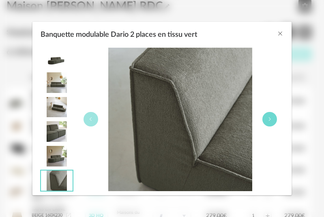
click at [270, 118] on icon "Banquette modulable Dario 2 places en tissu vert" at bounding box center [269, 119] width 5 height 5
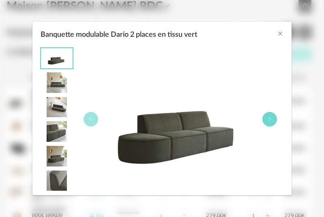
click at [270, 118] on icon "Banquette modulable Dario 2 places en tissu vert" at bounding box center [269, 119] width 5 height 5
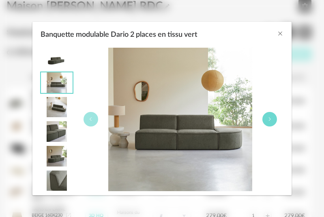
click at [270, 118] on icon "Banquette modulable Dario 2 places en tissu vert" at bounding box center [269, 119] width 5 height 5
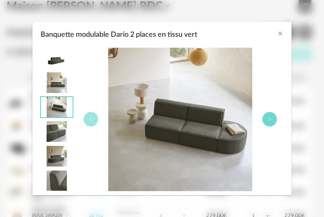
click at [269, 118] on icon "Banquette modulable Dario 2 places en tissu vert" at bounding box center [269, 119] width 5 height 5
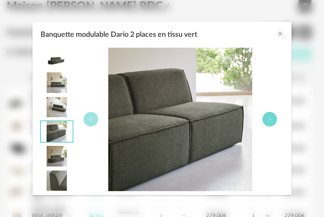
click at [269, 118] on icon "Banquette modulable Dario 2 places en tissu vert" at bounding box center [269, 119] width 5 height 5
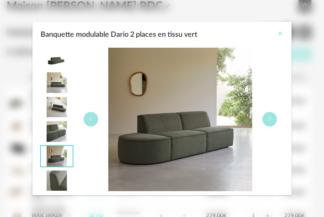
click at [280, 32] on icon "Close" at bounding box center [280, 33] width 6 height 6
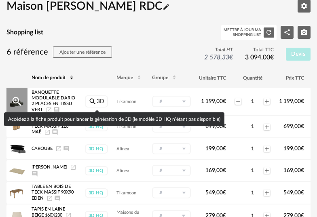
click at [102, 101] on link "Magnify icon 3D" at bounding box center [96, 102] width 23 height 12
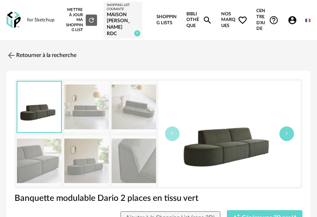
click at [289, 134] on icon "button" at bounding box center [287, 133] width 5 height 5
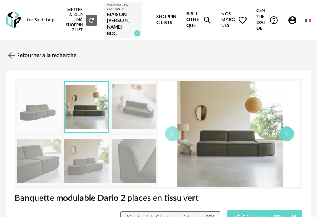
click at [286, 135] on icon "button" at bounding box center [287, 133] width 5 height 5
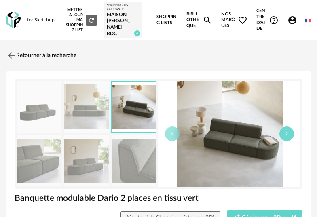
click at [290, 132] on button "button" at bounding box center [287, 134] width 15 height 15
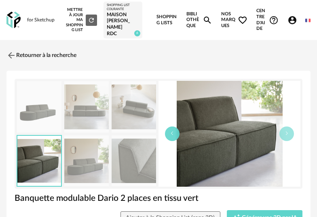
click at [173, 137] on button "button" at bounding box center [172, 134] width 15 height 15
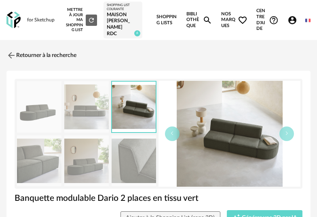
click at [43, 170] on img at bounding box center [39, 161] width 45 height 51
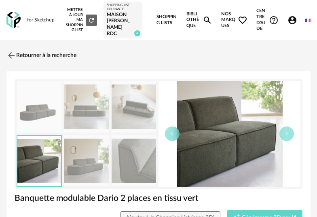
click at [93, 152] on img at bounding box center [86, 161] width 45 height 51
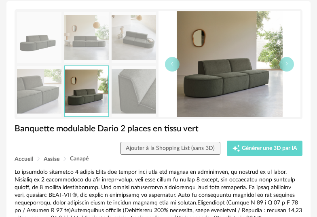
scroll to position [94, 0]
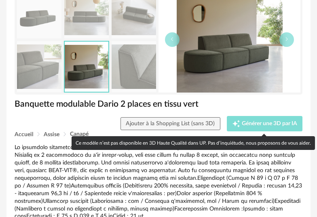
click at [264, 123] on span "Générer une 3D par IA" at bounding box center [269, 124] width 55 height 6
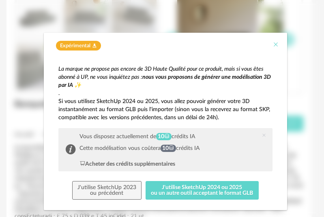
click at [272, 47] on icon "Close" at bounding box center [275, 44] width 6 height 6
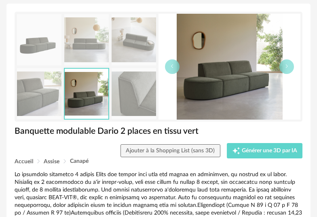
scroll to position [67, 0]
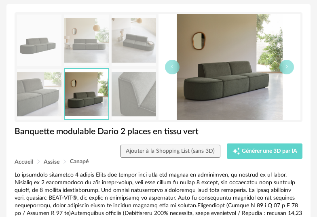
click at [143, 40] on img at bounding box center [134, 40] width 45 height 51
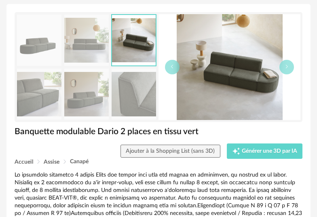
click at [88, 100] on img at bounding box center [86, 94] width 45 height 51
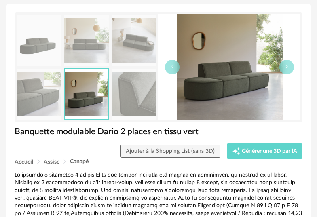
click at [37, 37] on img at bounding box center [39, 40] width 45 height 51
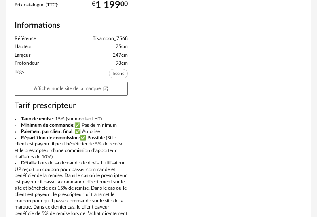
scroll to position [500, 0]
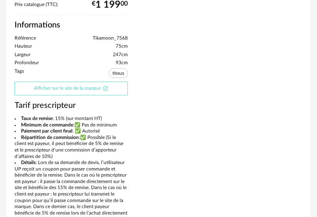
click at [98, 88] on link "Afficher sur le site de la marque Open In New icon" at bounding box center [71, 89] width 113 height 14
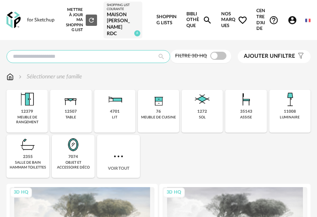
click at [76, 58] on input "text" at bounding box center [88, 56] width 164 height 13
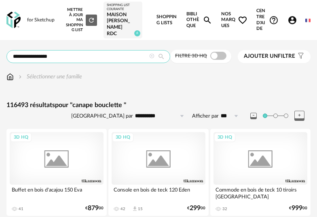
type input "**********"
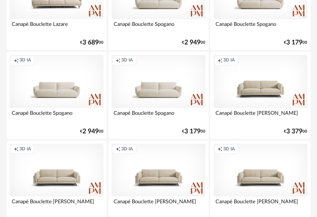
scroll to position [1450, 0]
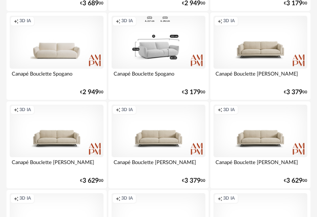
click at [160, 60] on div "Creation icon 3D IA" at bounding box center [159, 42] width 94 height 53
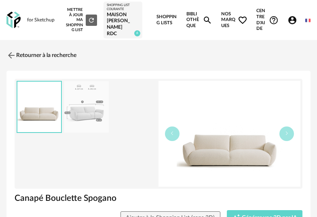
click at [245, 147] on img at bounding box center [230, 134] width 142 height 106
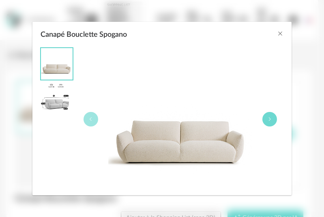
click at [269, 119] on icon "Canapé Bouclette Spogano" at bounding box center [269, 119] width 5 height 5
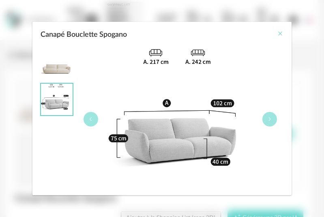
click at [279, 36] on icon "Close" at bounding box center [280, 33] width 6 height 6
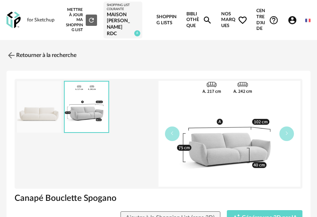
drag, startPoint x: 177, startPoint y: 133, endPoint x: 181, endPoint y: 130, distance: 4.6
click at [177, 133] on button "button" at bounding box center [172, 134] width 15 height 15
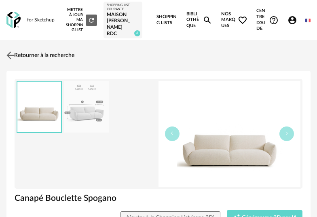
click at [40, 52] on link "Retourner à la recherche" at bounding box center [39, 56] width 70 height 18
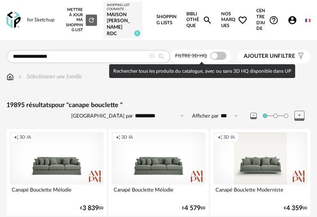
click at [226, 57] on span at bounding box center [219, 56] width 16 height 8
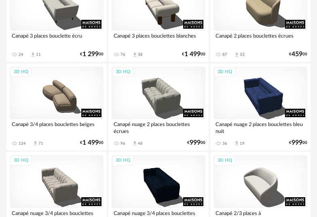
scroll to position [249, 0]
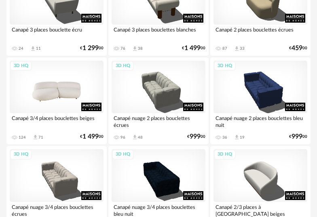
click at [70, 102] on div "3D HQ" at bounding box center [57, 87] width 94 height 53
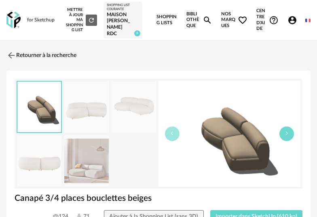
click at [288, 136] on icon "button" at bounding box center [287, 133] width 5 height 5
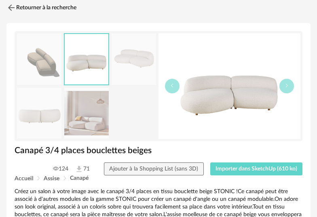
scroll to position [108, 0]
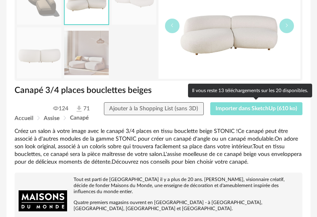
click at [284, 107] on span "Importer dans SketchUp (610 ko)" at bounding box center [257, 109] width 82 height 6
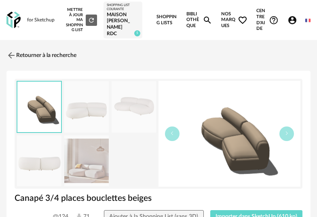
click at [94, 168] on img at bounding box center [86, 161] width 45 height 51
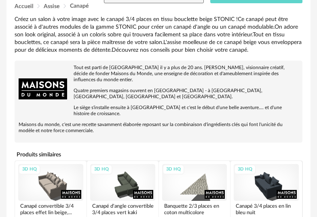
scroll to position [106, 0]
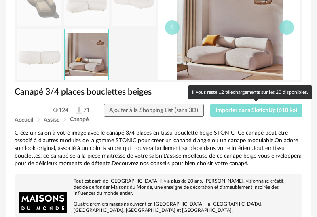
click at [259, 115] on button "Importer dans SketchUp (610 ko)" at bounding box center [257, 110] width 93 height 13
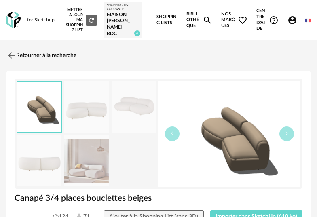
click at [100, 117] on img at bounding box center [86, 106] width 45 height 51
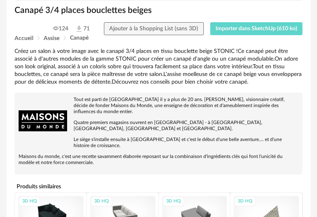
scroll to position [158, 0]
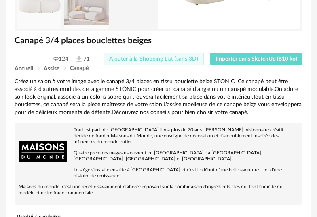
click at [162, 60] on span "Ajouter à la Shopping List (sans 3D)" at bounding box center [153, 59] width 89 height 6
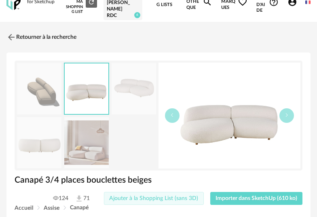
scroll to position [0, 0]
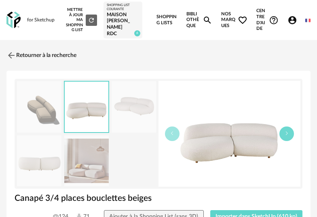
click at [286, 135] on icon "button" at bounding box center [287, 133] width 5 height 5
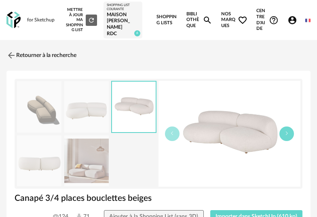
click at [286, 135] on icon "button" at bounding box center [287, 133] width 5 height 5
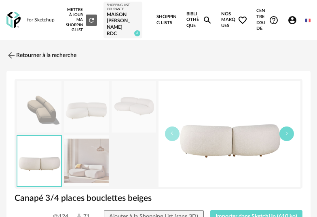
click at [286, 135] on icon "button" at bounding box center [287, 133] width 5 height 5
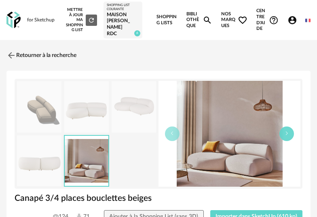
click at [286, 134] on icon "button" at bounding box center [287, 133] width 5 height 5
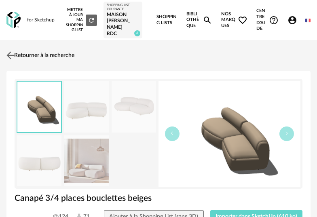
click at [32, 53] on link "Retourner à la recherche" at bounding box center [39, 56] width 70 height 18
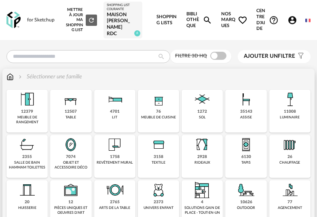
click at [238, 113] on div "35143 assise" at bounding box center [246, 111] width 41 height 43
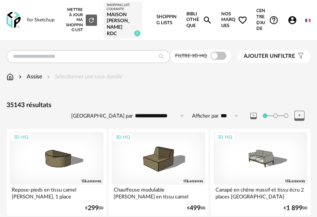
click at [279, 57] on span "Ajouter un filtre" at bounding box center [269, 56] width 51 height 7
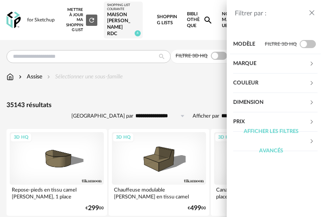
click at [274, 85] on div "Couleur" at bounding box center [271, 83] width 76 height 19
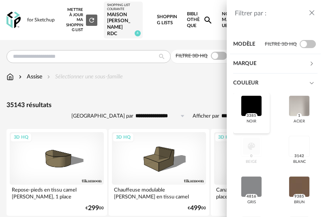
click at [252, 106] on div at bounding box center [251, 106] width 21 height 21
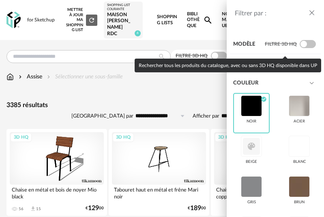
click at [304, 44] on span at bounding box center [307, 44] width 16 height 8
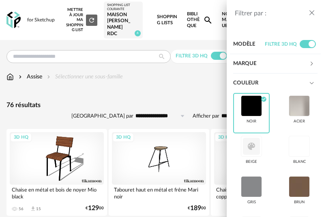
click at [309, 12] on icon "close drawer" at bounding box center [311, 13] width 8 height 8
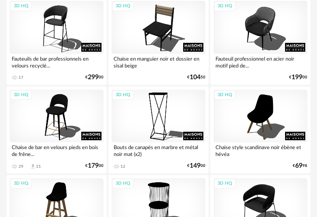
scroll to position [976, 0]
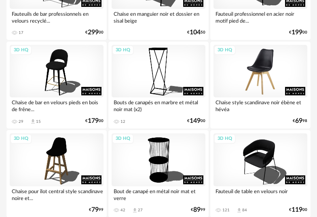
click at [271, 83] on div "3D HQ" at bounding box center [261, 71] width 94 height 53
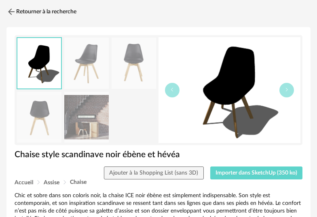
scroll to position [53, 0]
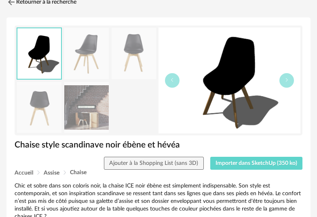
click at [143, 55] on img at bounding box center [134, 53] width 45 height 51
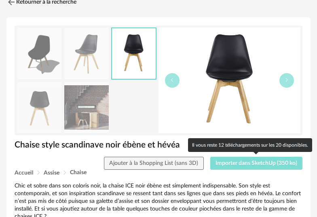
click at [238, 162] on span "Importer dans SketchUp (350 ko)" at bounding box center [257, 164] width 82 height 6
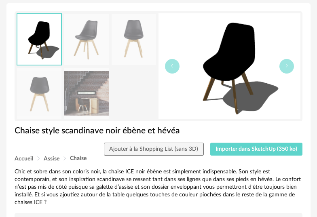
scroll to position [78, 0]
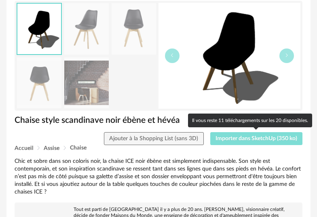
click at [264, 140] on span "Importer dans SketchUp (350 ko)" at bounding box center [257, 139] width 82 height 6
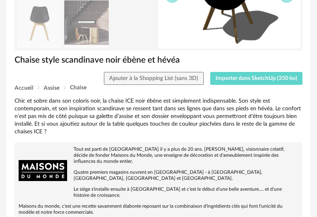
scroll to position [148, 0]
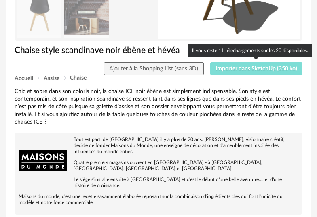
click at [269, 68] on span "Importer dans SketchUp (350 ko)" at bounding box center [257, 69] width 82 height 6
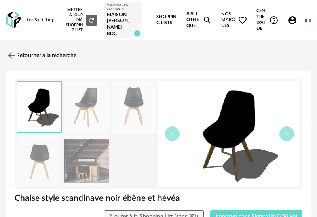
scroll to position [55, 0]
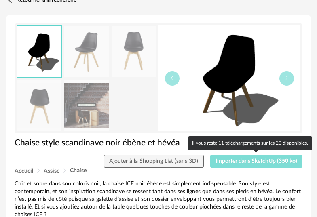
click at [274, 163] on span "Importer dans SketchUp (350 ko)" at bounding box center [257, 162] width 82 height 6
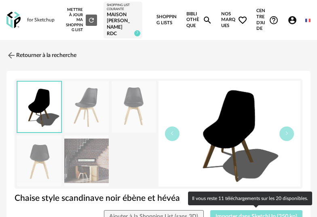
click at [266, 215] on span "Importer dans SketchUp (350 ko)" at bounding box center [257, 217] width 82 height 6
click at [267, 214] on span "Importer dans SketchUp (350 ko)" at bounding box center [257, 217] width 82 height 6
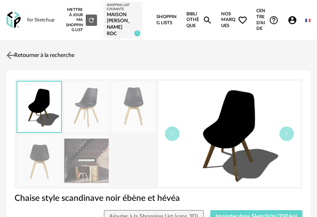
click at [49, 56] on link "Retourner à la recherche" at bounding box center [39, 56] width 70 height 18
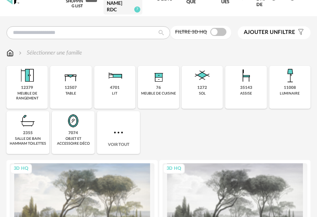
scroll to position [26, 0]
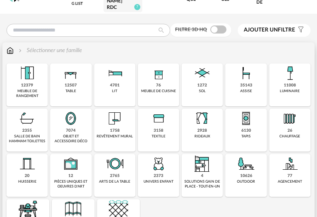
click at [77, 138] on div "objet et accessoire déco" at bounding box center [71, 138] width 36 height 9
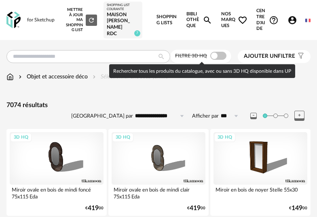
click at [224, 55] on span at bounding box center [219, 56] width 16 height 8
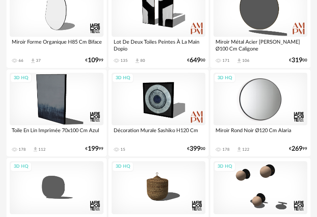
scroll to position [1478, 0]
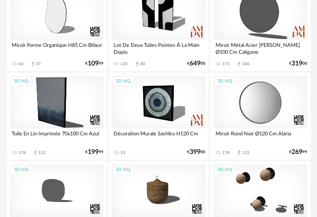
click at [261, 108] on div "3D HQ" at bounding box center [261, 102] width 94 height 53
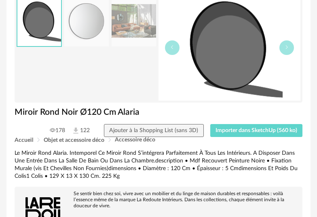
scroll to position [100, 0]
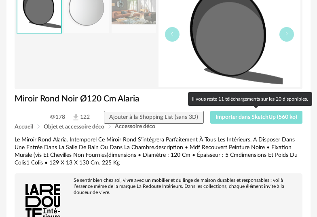
click at [280, 117] on span "Importer dans SketchUp (560 ko)" at bounding box center [257, 118] width 82 height 6
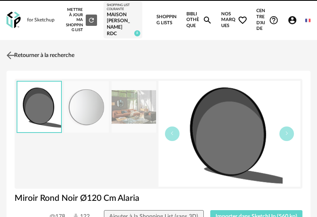
click at [49, 55] on link "Retourner à la recherche" at bounding box center [39, 56] width 70 height 18
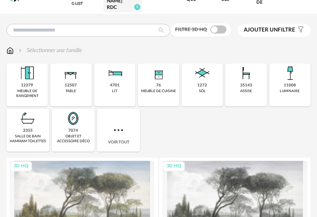
scroll to position [27, 0]
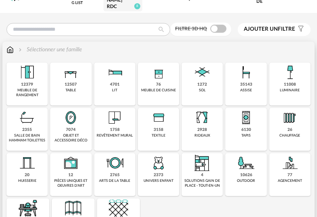
click at [290, 87] on div "11008" at bounding box center [290, 84] width 12 height 5
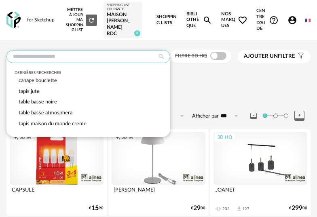
click at [78, 56] on input "text" at bounding box center [88, 56] width 164 height 13
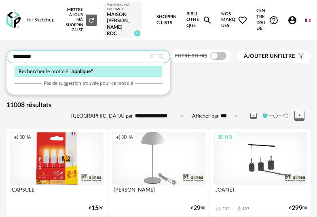
type input "********"
type input "**********"
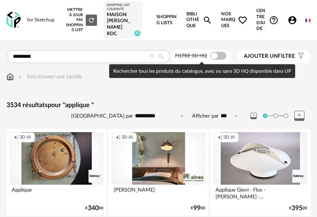
click at [222, 54] on span at bounding box center [219, 56] width 16 height 8
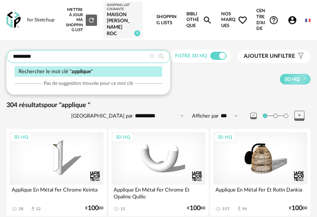
click at [58, 50] on input "********" at bounding box center [88, 56] width 164 height 13
click at [34, 56] on input "********" at bounding box center [88, 56] width 164 height 13
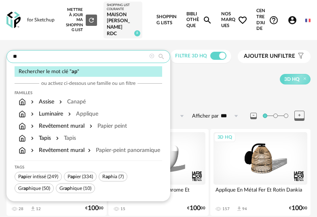
type input "*"
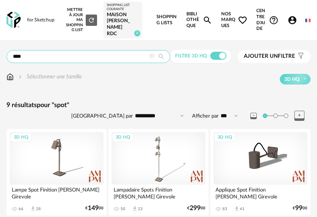
click at [26, 55] on input "****" at bounding box center [88, 56] width 164 height 13
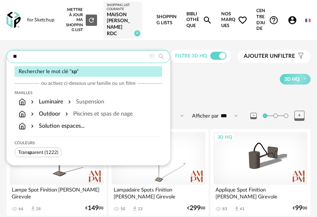
type input "*"
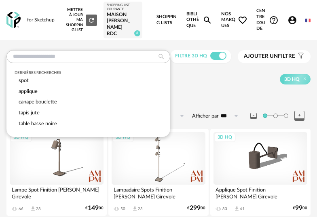
click at [186, 86] on div "Sélectionner une famille 3D HQ" at bounding box center [158, 81] width 304 height 17
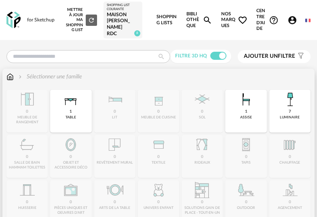
click at [287, 116] on div "luminaire" at bounding box center [290, 117] width 20 height 4
type input "****"
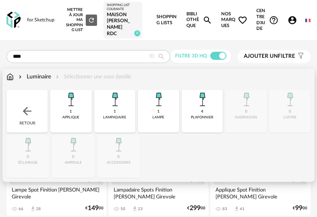
click at [9, 79] on img at bounding box center [9, 77] width 7 height 8
click at [31, 115] on img at bounding box center [27, 111] width 13 height 13
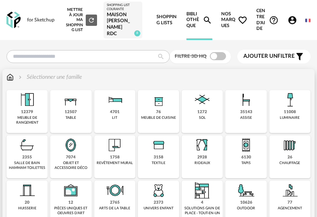
click at [295, 112] on div "11008" at bounding box center [290, 112] width 12 height 5
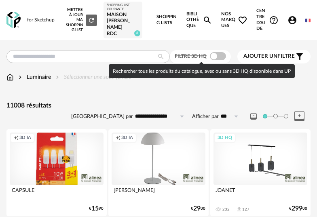
click at [225, 57] on span at bounding box center [218, 56] width 16 height 8
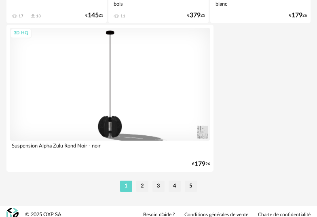
scroll to position [3044, 0]
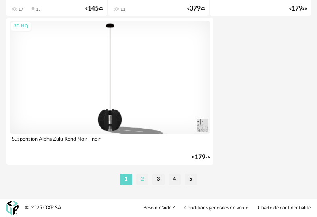
click at [146, 179] on li "2" at bounding box center [142, 179] width 12 height 11
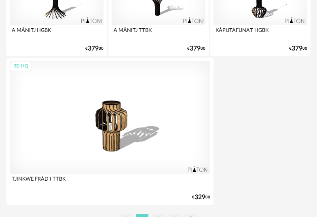
scroll to position [3044, 0]
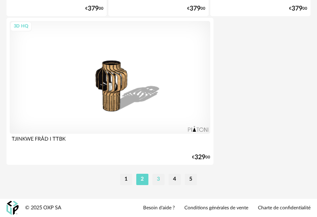
click at [160, 180] on li "3" at bounding box center [159, 179] width 12 height 11
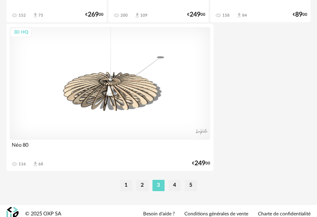
scroll to position [3044, 0]
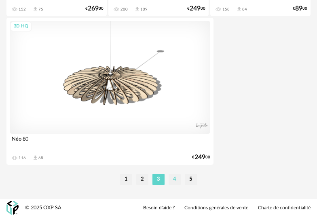
click at [176, 179] on li "4" at bounding box center [175, 179] width 12 height 11
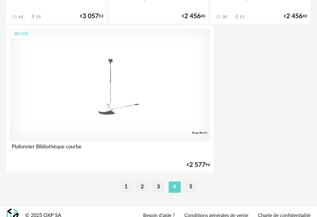
scroll to position [3044, 0]
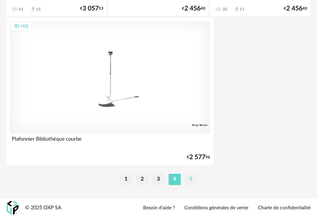
click at [194, 180] on li "5" at bounding box center [191, 179] width 12 height 11
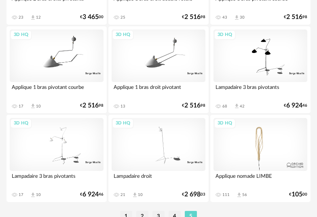
scroll to position [851, 0]
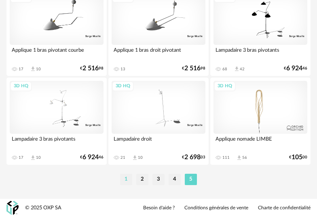
click at [126, 181] on li "1" at bounding box center [126, 179] width 12 height 11
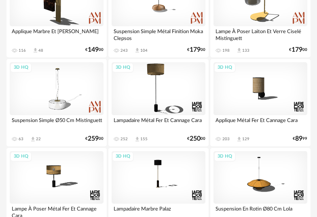
scroll to position [2307, 0]
